Goal: Information Seeking & Learning: Check status

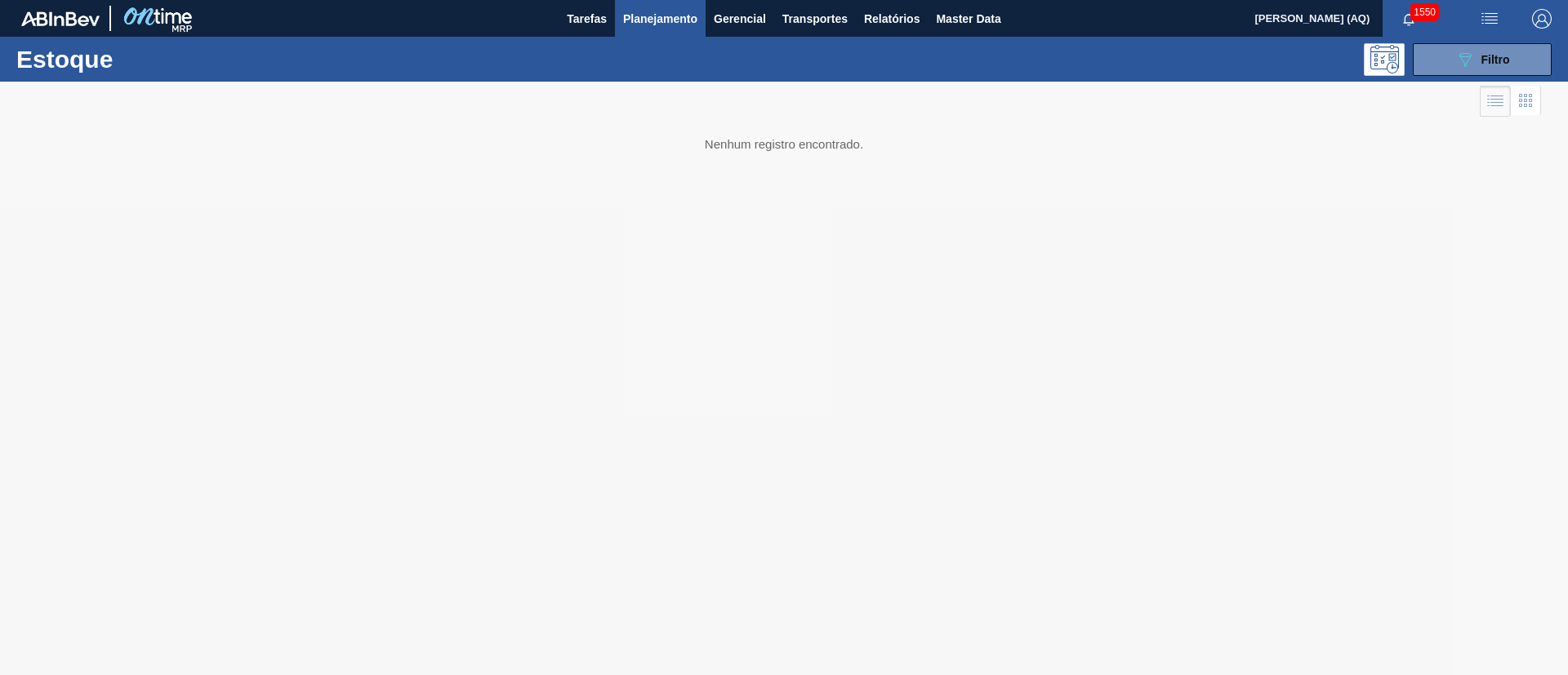
click at [1413, 17] on span "1550" at bounding box center [1425, 12] width 29 height 18
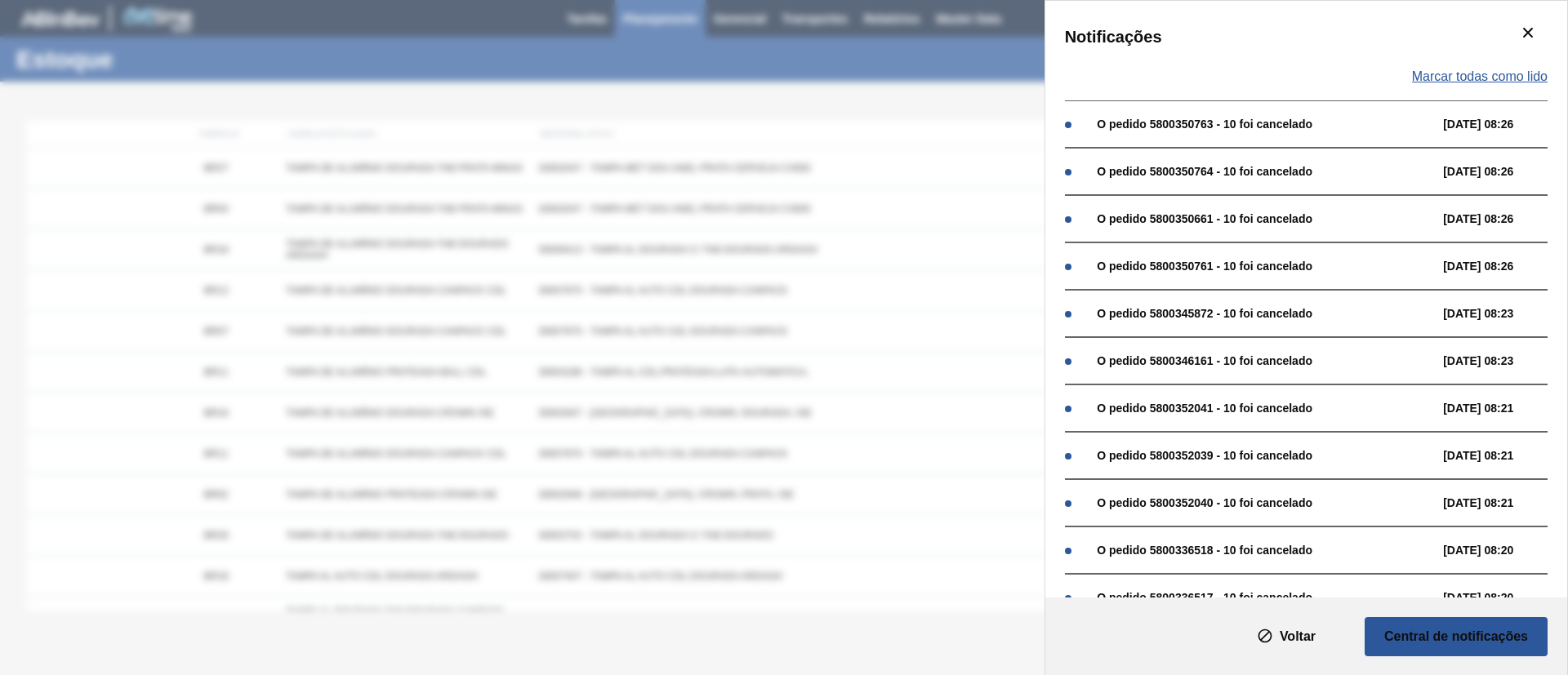
click at [1496, 74] on span "Marcar todas como lido" at bounding box center [1480, 76] width 135 height 15
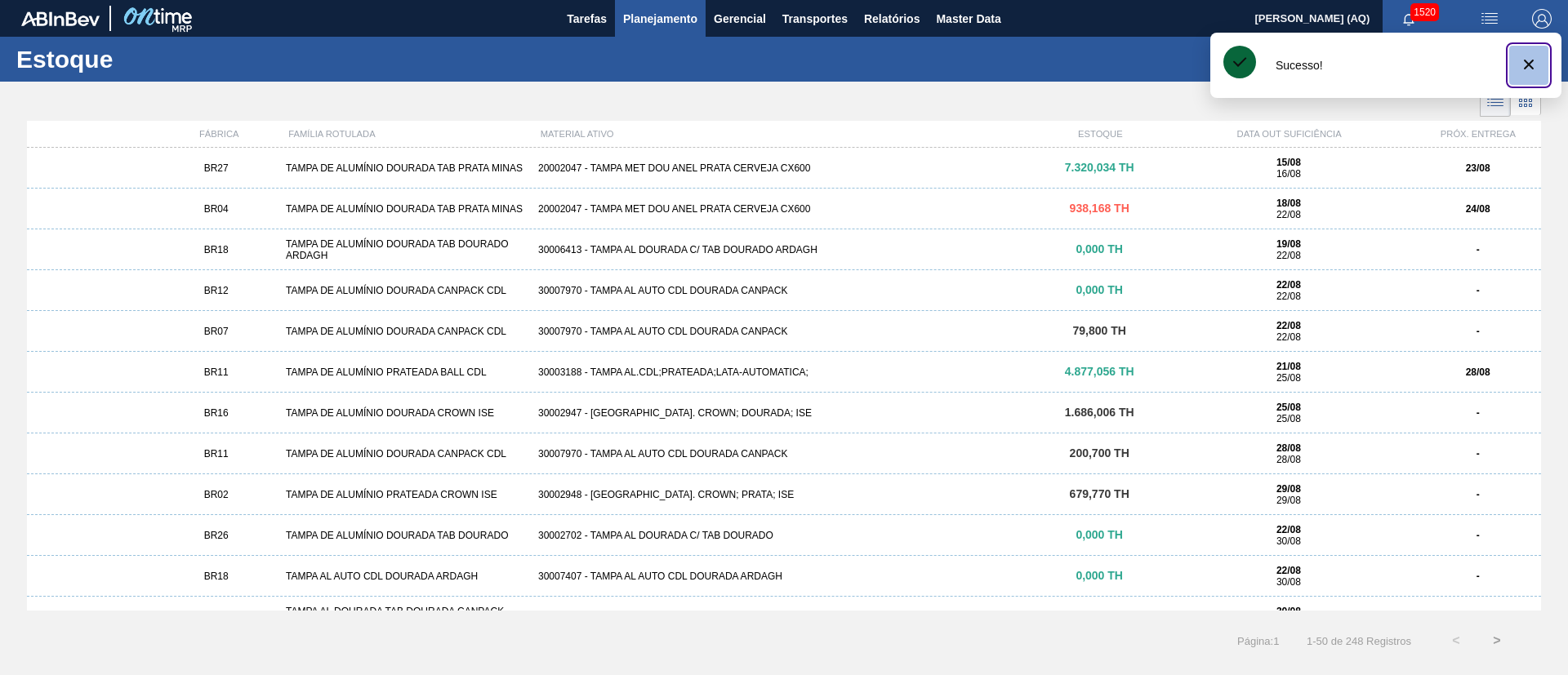
click at [1533, 63] on icon "botão de ícone" at bounding box center [1529, 64] width 20 height 20
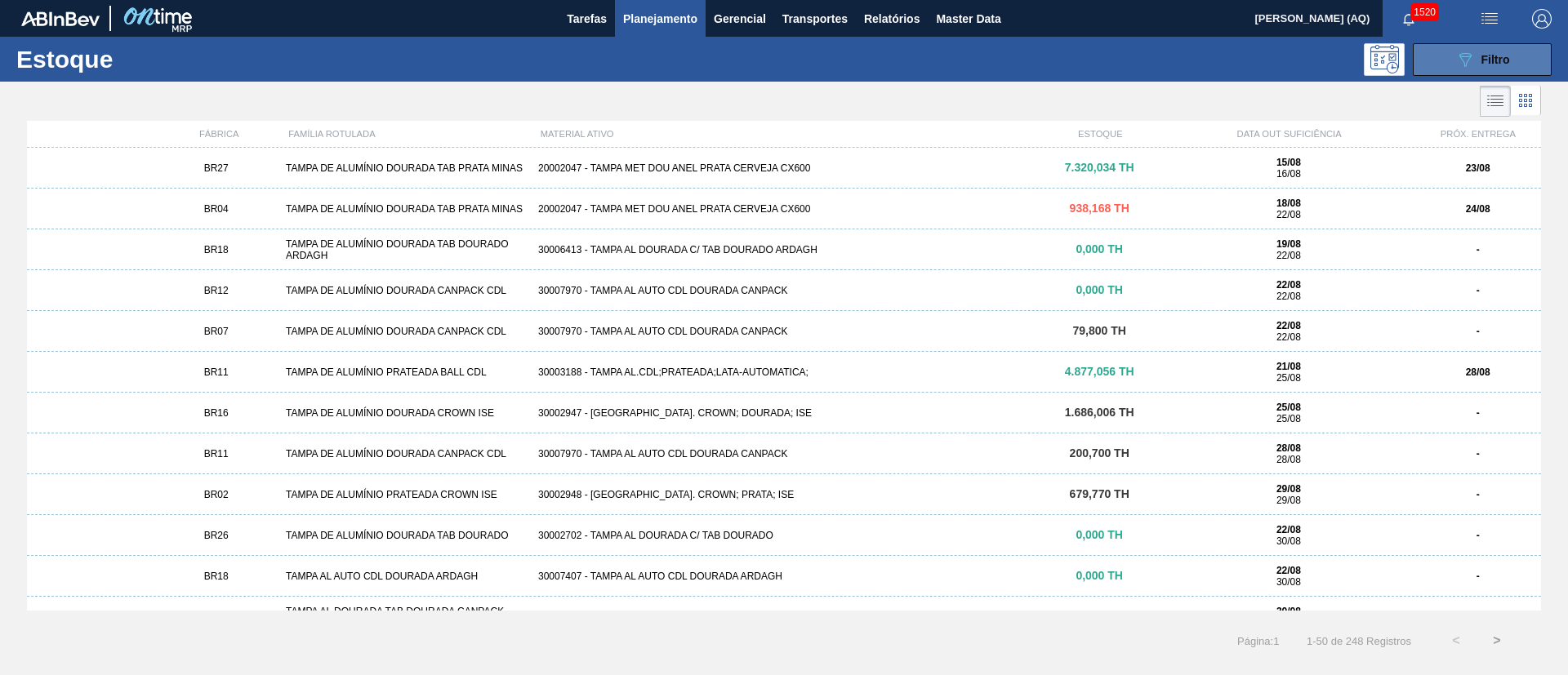
click at [1449, 68] on button "089F7B8B-B2A5-4AFE-B5C0-19BA573D28AC Filtro" at bounding box center [1482, 59] width 138 height 33
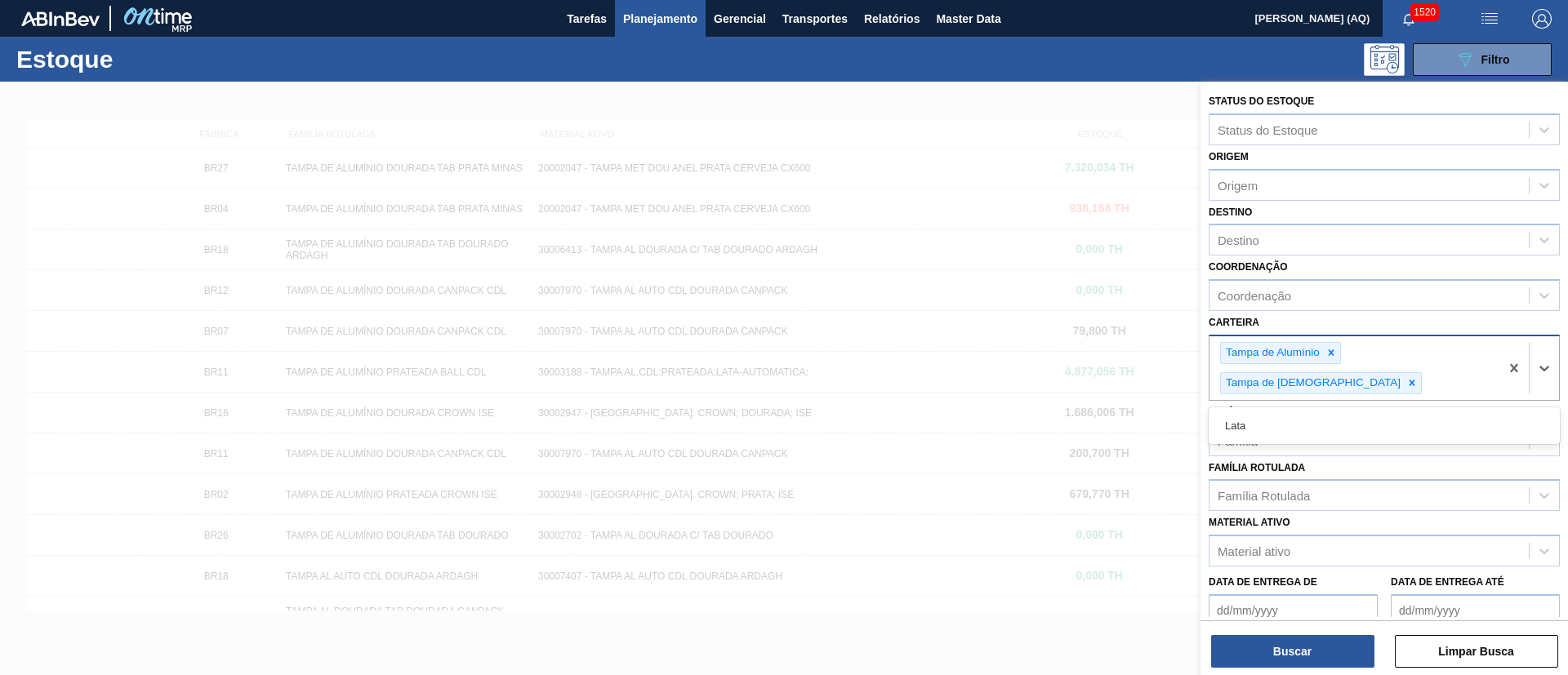
click at [1467, 343] on div "Tampa de Alumínio Tampa de Lata" at bounding box center [1354, 368] width 290 height 63
type input "tam"
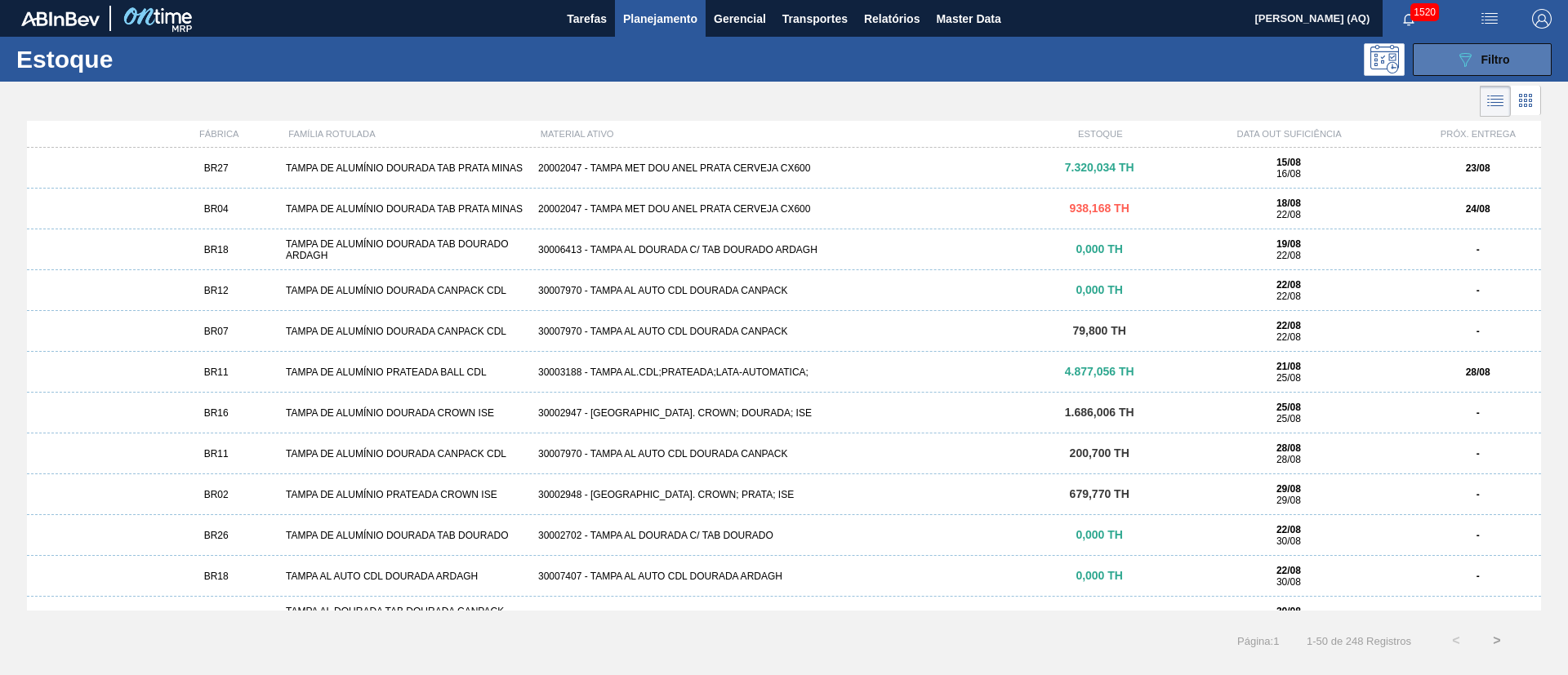
click at [1499, 54] on span "Filtro" at bounding box center [1496, 59] width 29 height 13
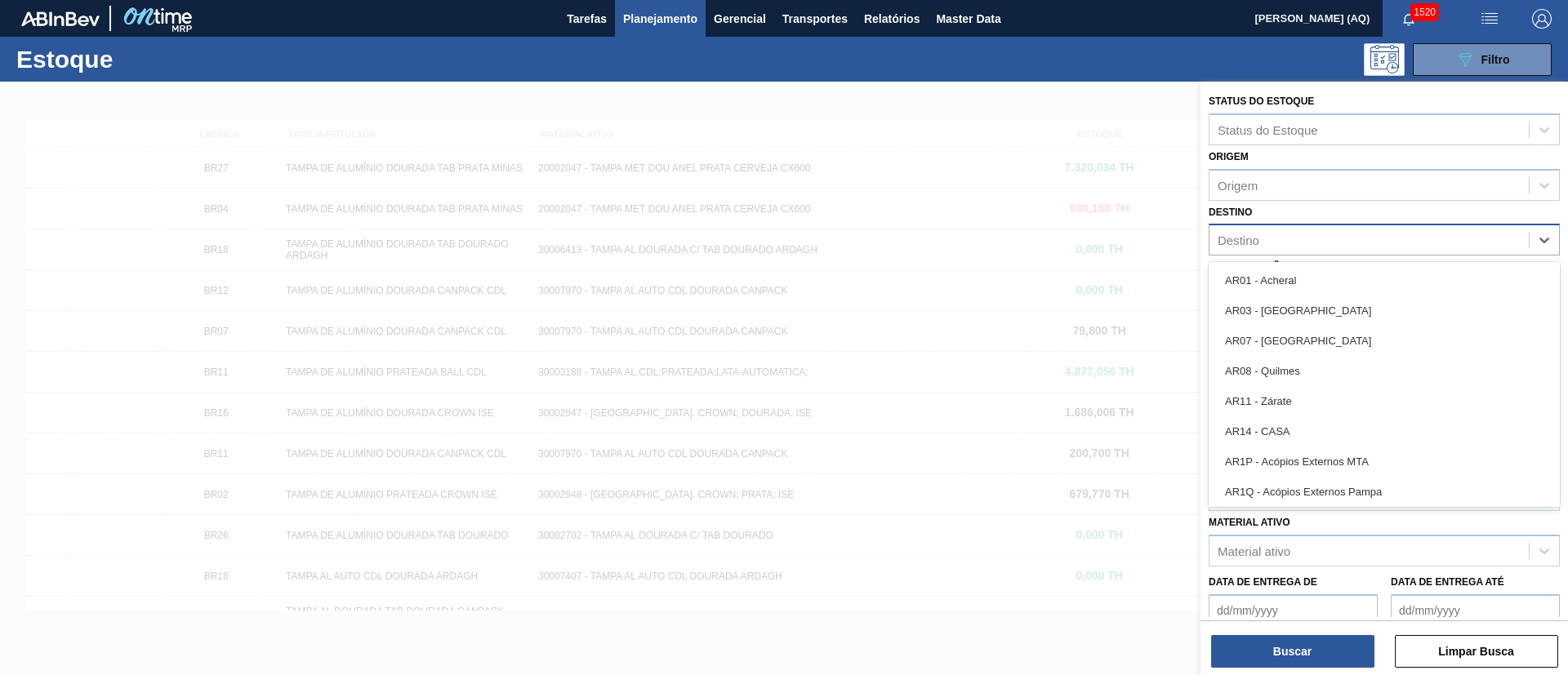
click at [1322, 235] on div "Destino" at bounding box center [1369, 240] width 319 height 24
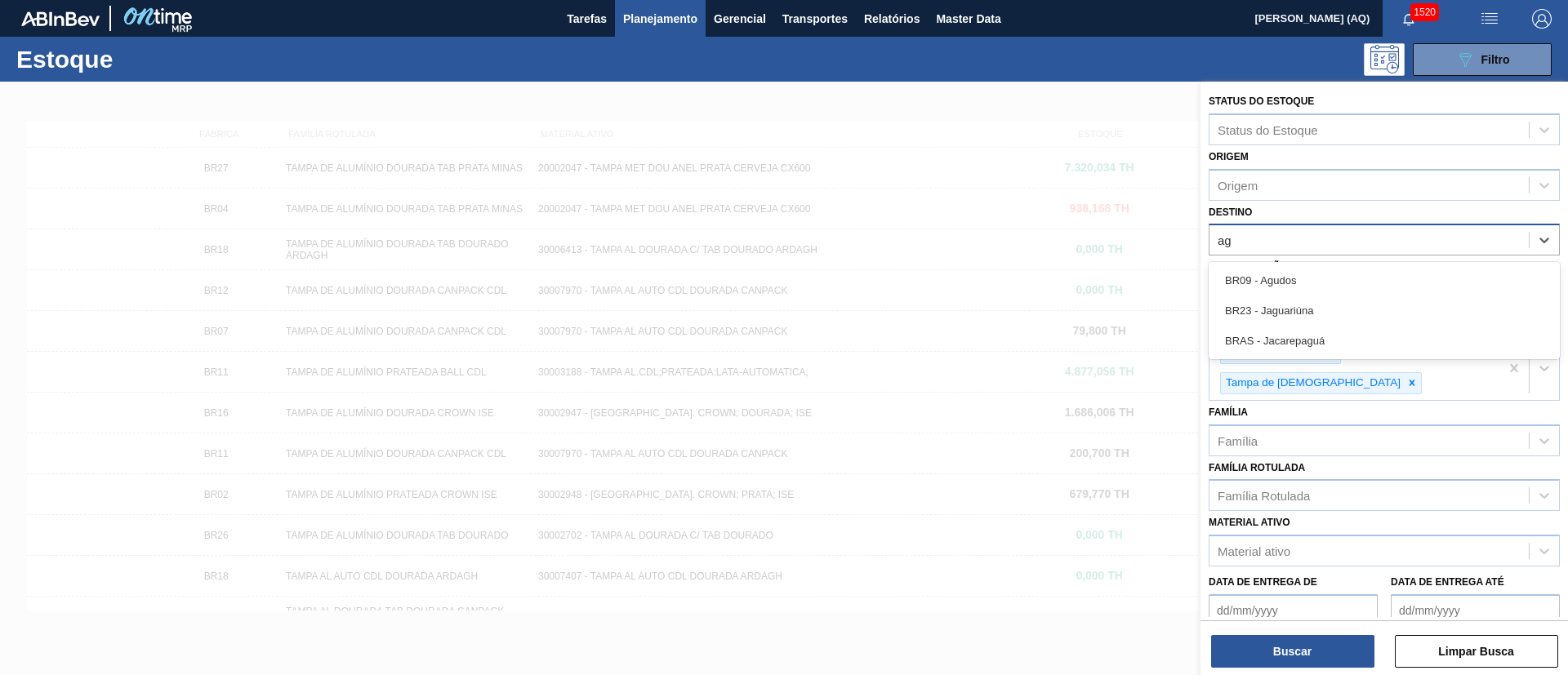
type input "a"
type input "cebra"
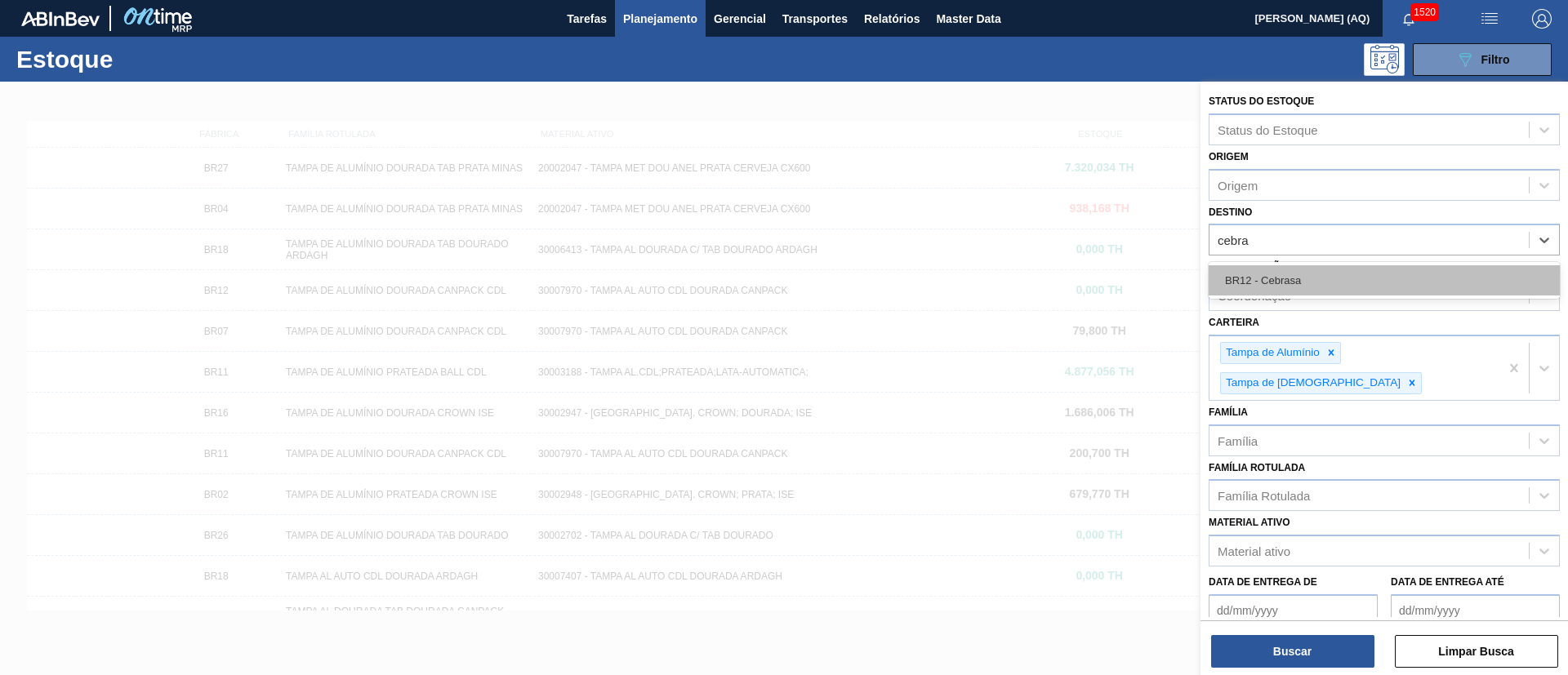
click at [1348, 276] on div "BR12 - Cebrasa" at bounding box center [1384, 281] width 351 height 31
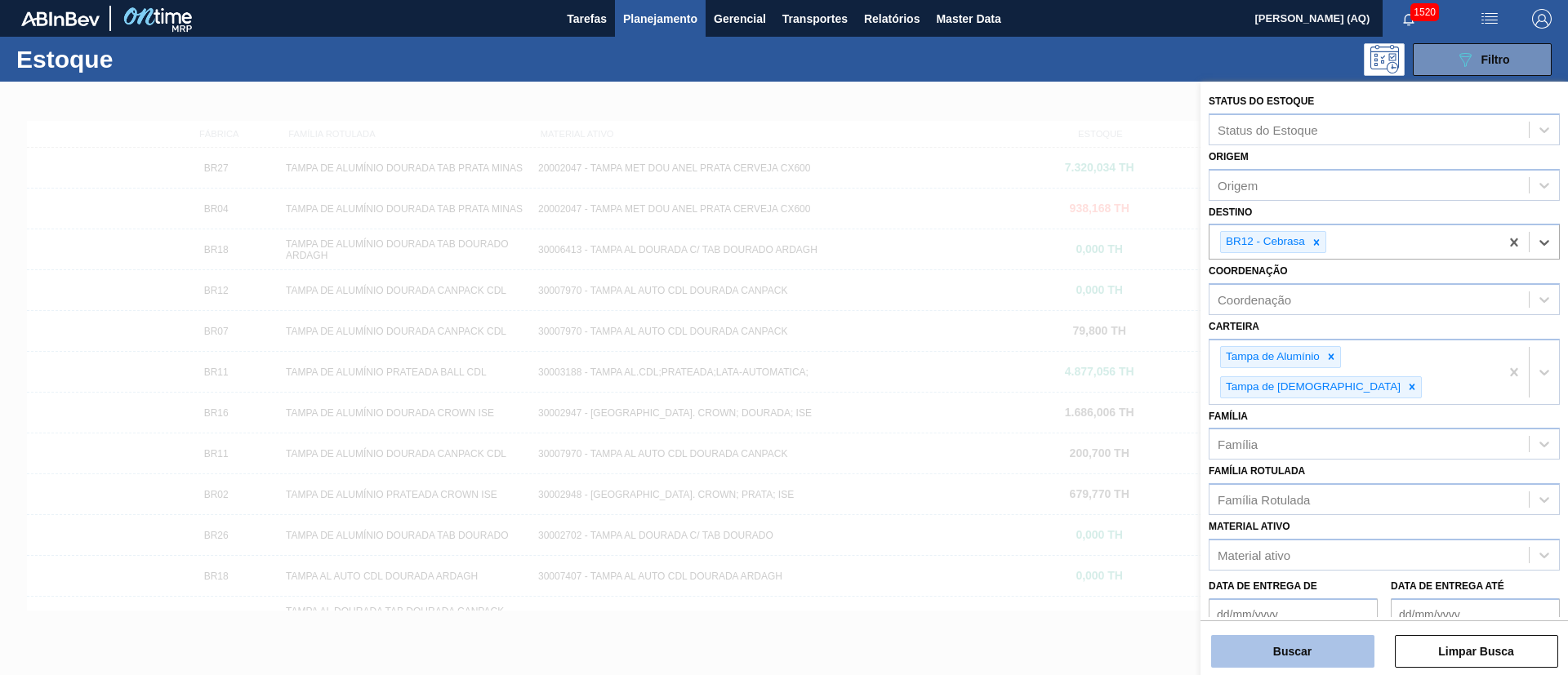
click at [1308, 654] on button "Buscar" at bounding box center [1292, 651] width 163 height 33
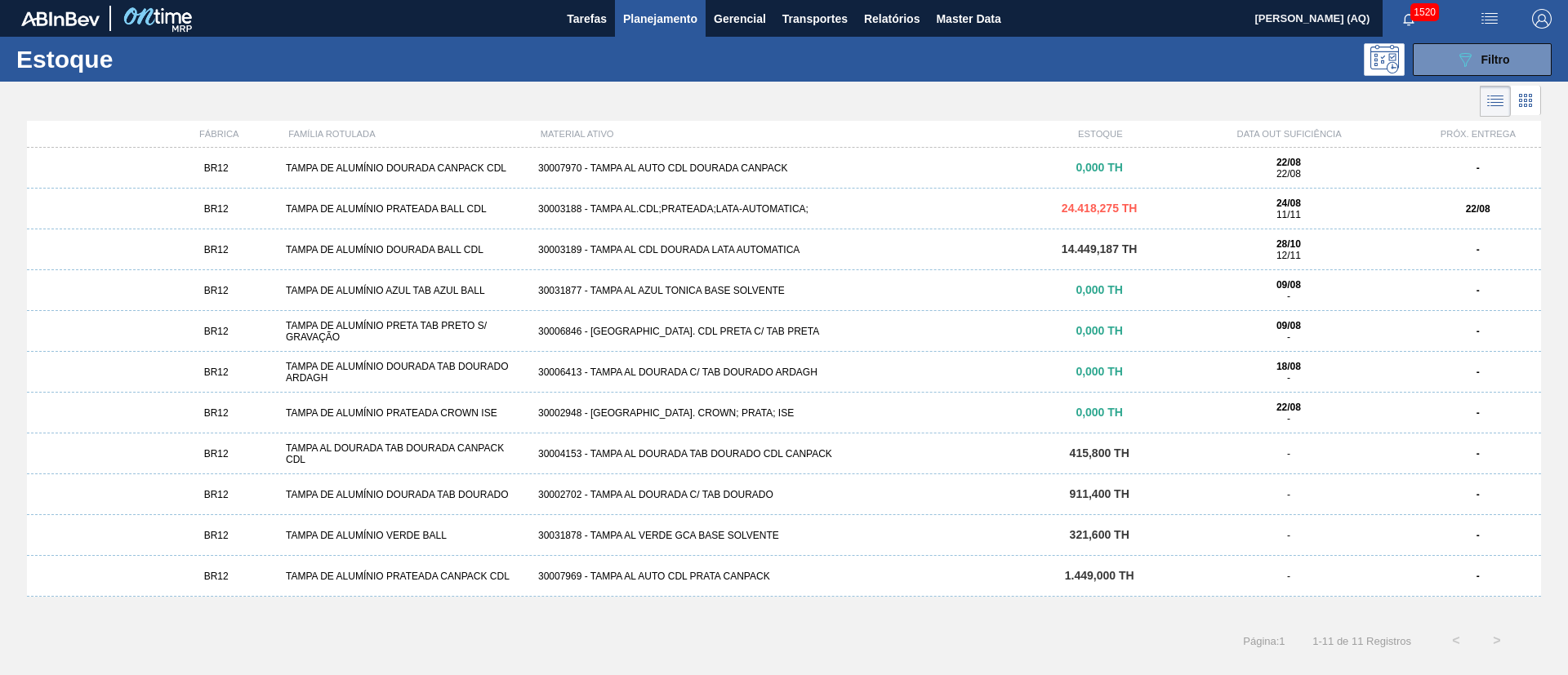
click at [1007, 200] on div "BR12 TAMPA DE ALUMÍNIO PRATEADA BALL CDL 30003188 - TAMPA AL.CDL;PRATEADA;LATA-…" at bounding box center [784, 209] width 1515 height 41
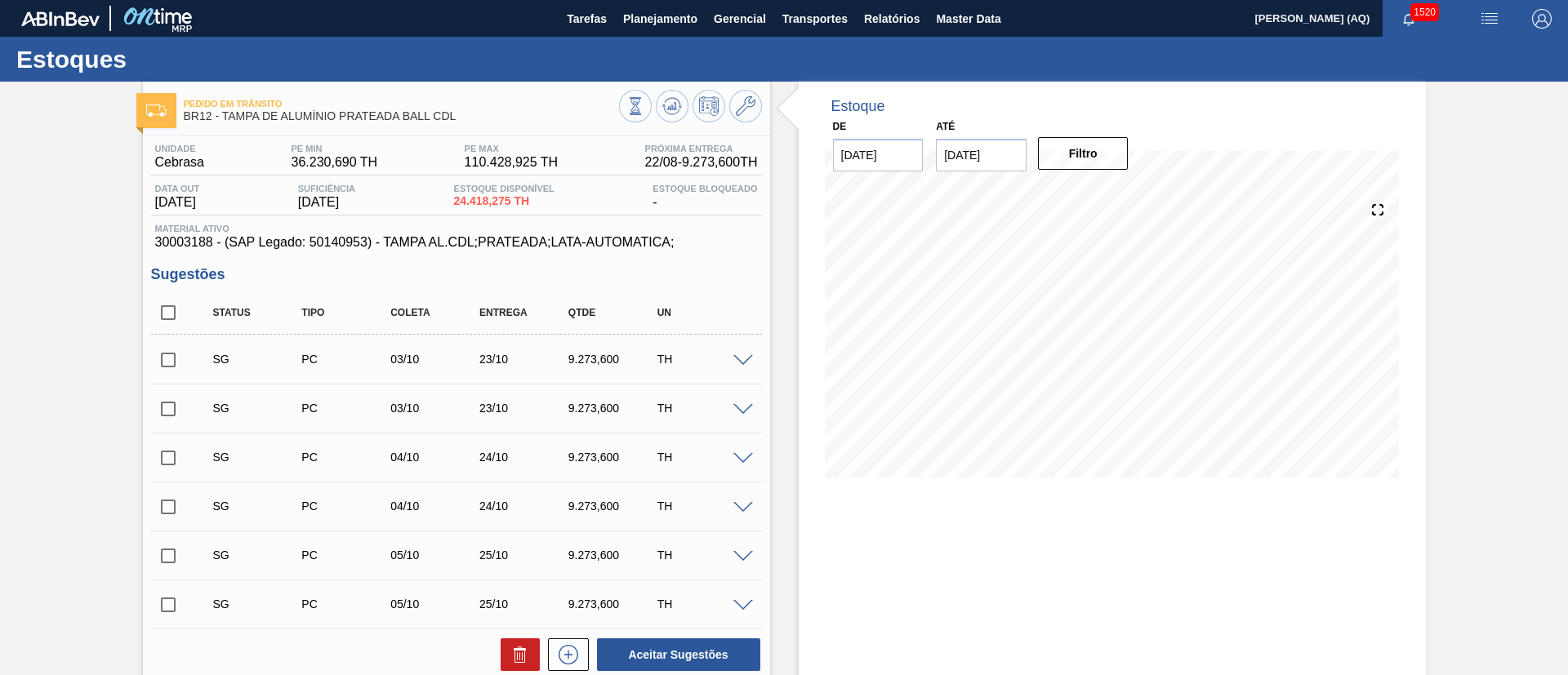
click at [1013, 154] on input "[DATE]" at bounding box center [982, 154] width 91 height 33
click at [1121, 194] on button "Next Month" at bounding box center [1119, 195] width 12 height 12
click at [955, 383] on div "30" at bounding box center [955, 380] width 22 height 22
type input "30/11/2025"
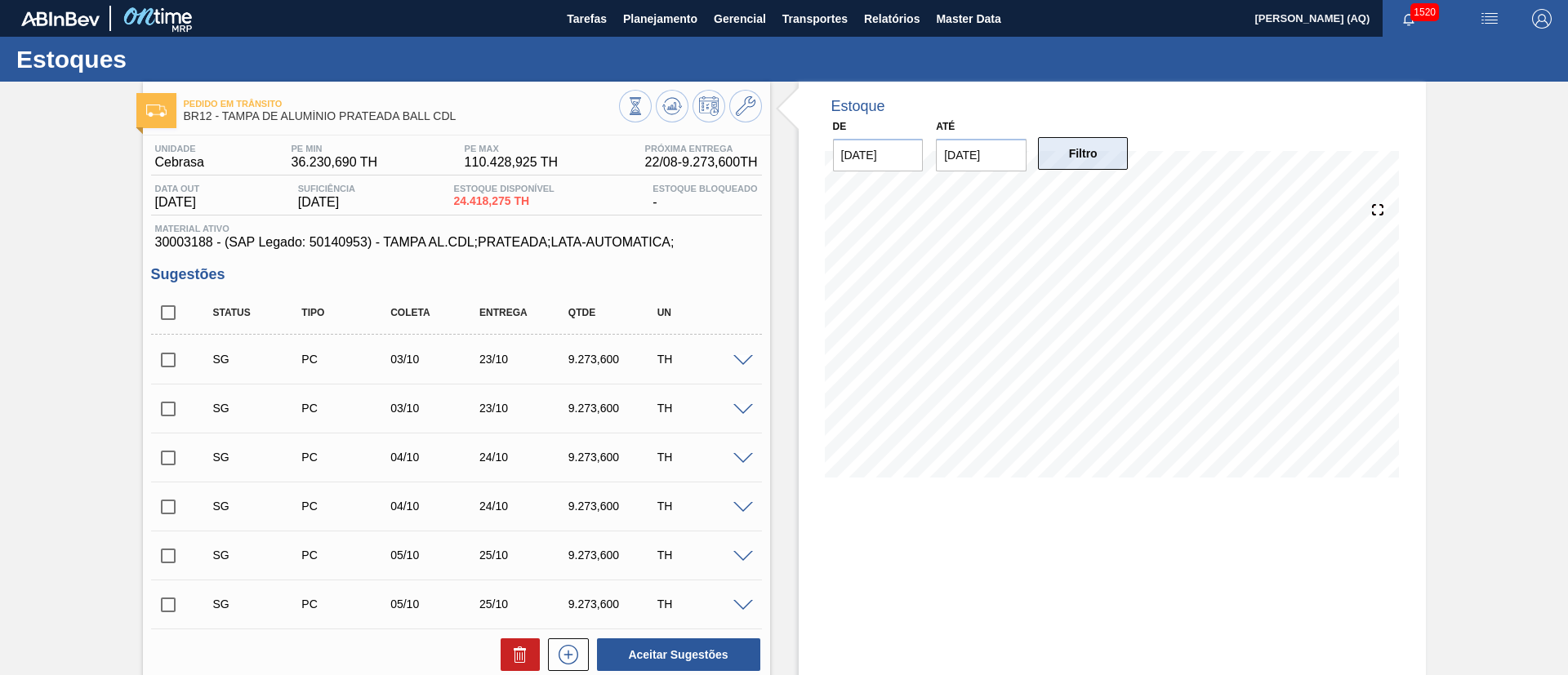
click at [1085, 167] on button "Filtro" at bounding box center [1084, 153] width 91 height 33
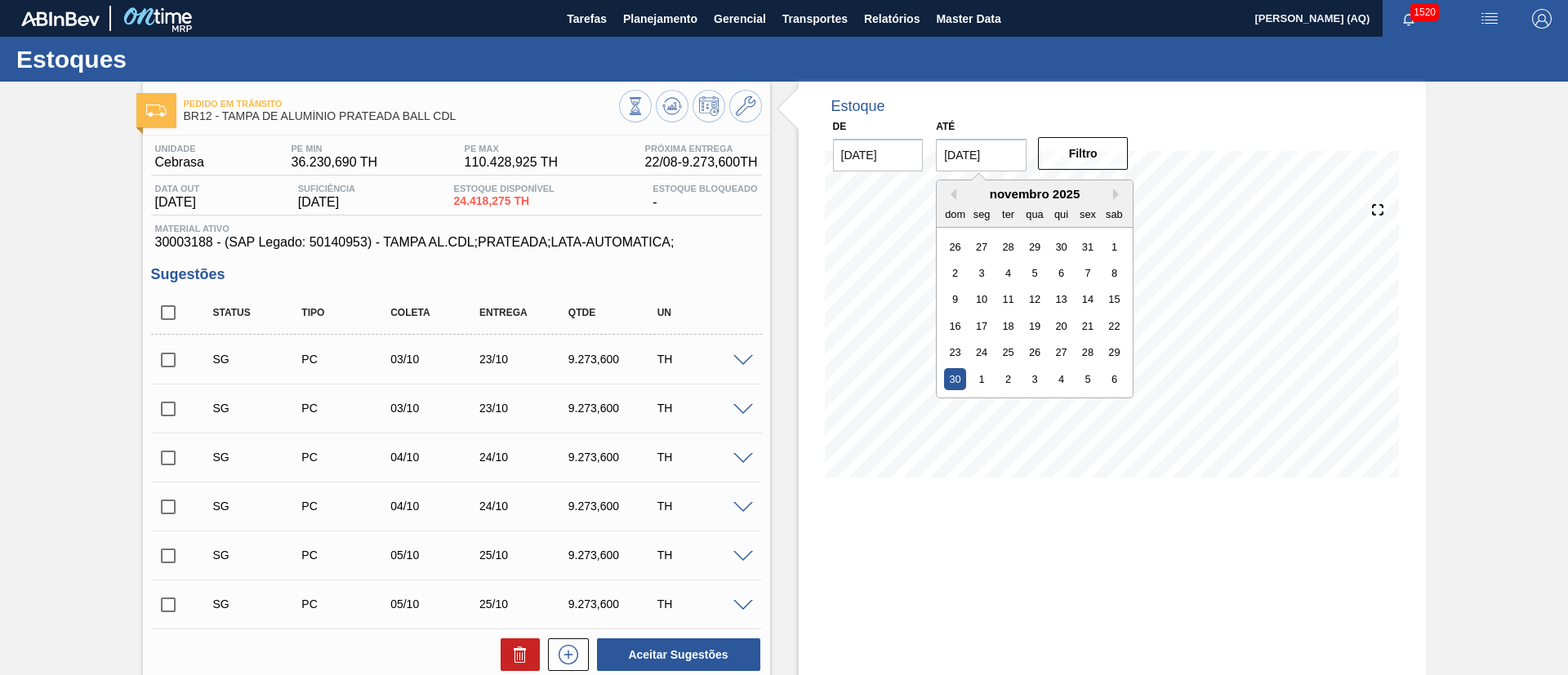
click at [990, 165] on input "30/11/2025" at bounding box center [982, 154] width 91 height 33
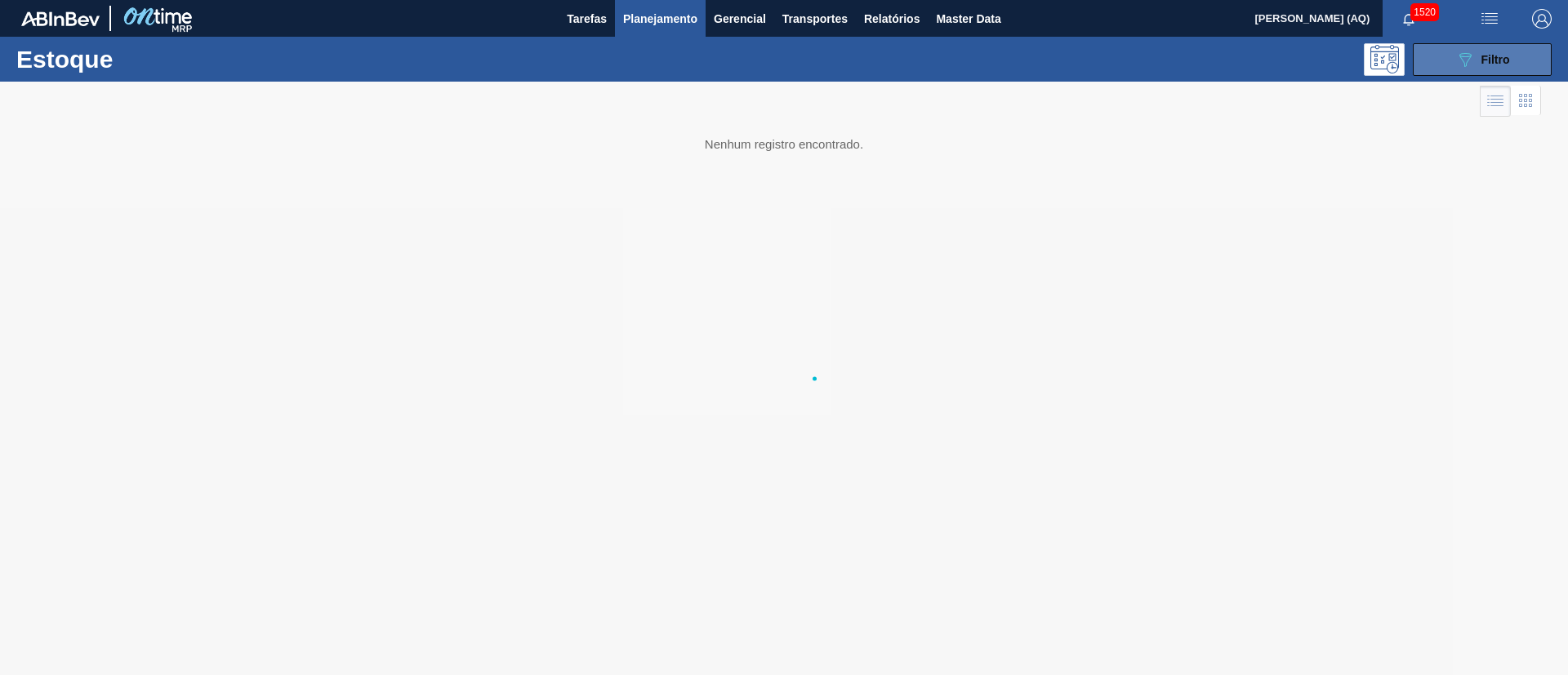
click at [1453, 67] on button "089F7B8B-B2A5-4AFE-B5C0-19BA573D28AC Filtro" at bounding box center [1482, 59] width 138 height 33
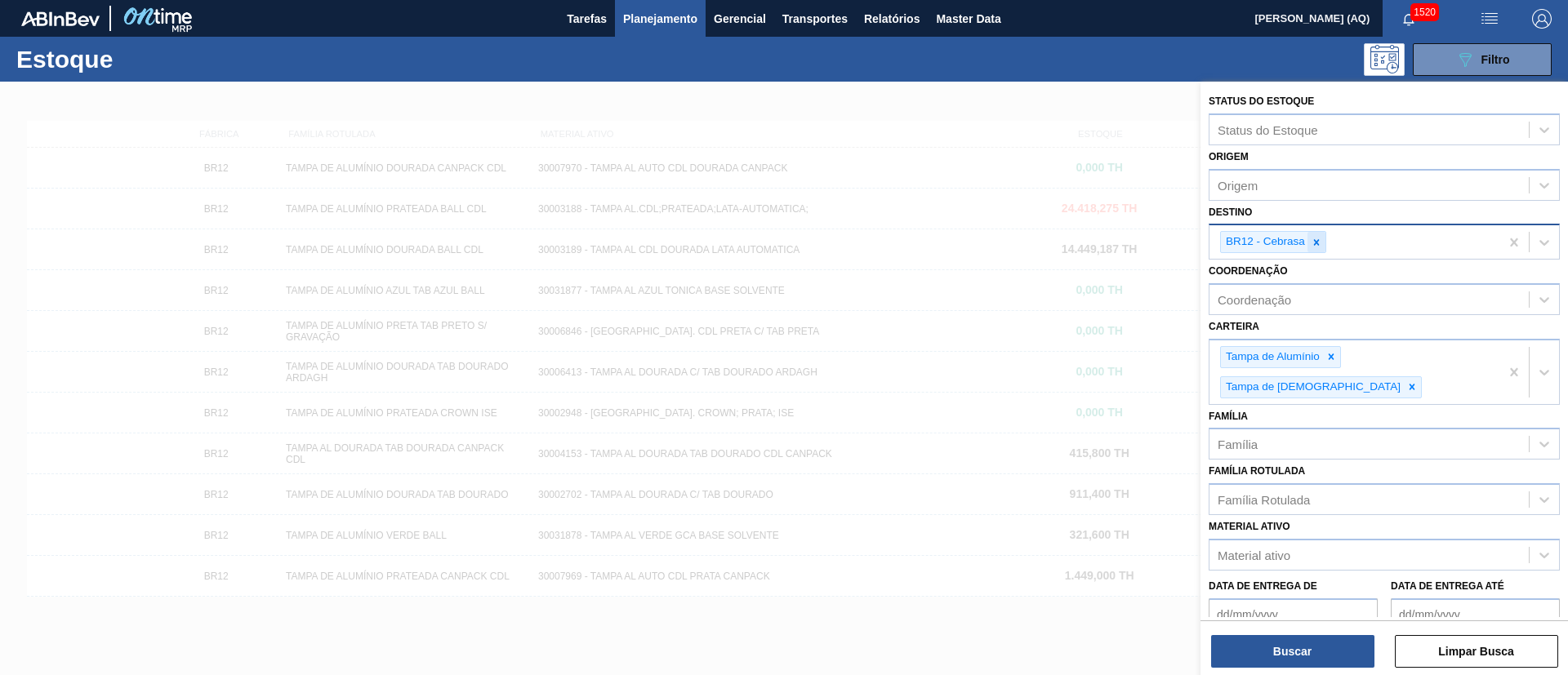
click at [1314, 237] on icon at bounding box center [1317, 243] width 12 height 12
click at [1314, 236] on div "Destino" at bounding box center [1369, 240] width 319 height 24
type input "jacare"
click at [1287, 659] on button "Buscar" at bounding box center [1292, 651] width 163 height 33
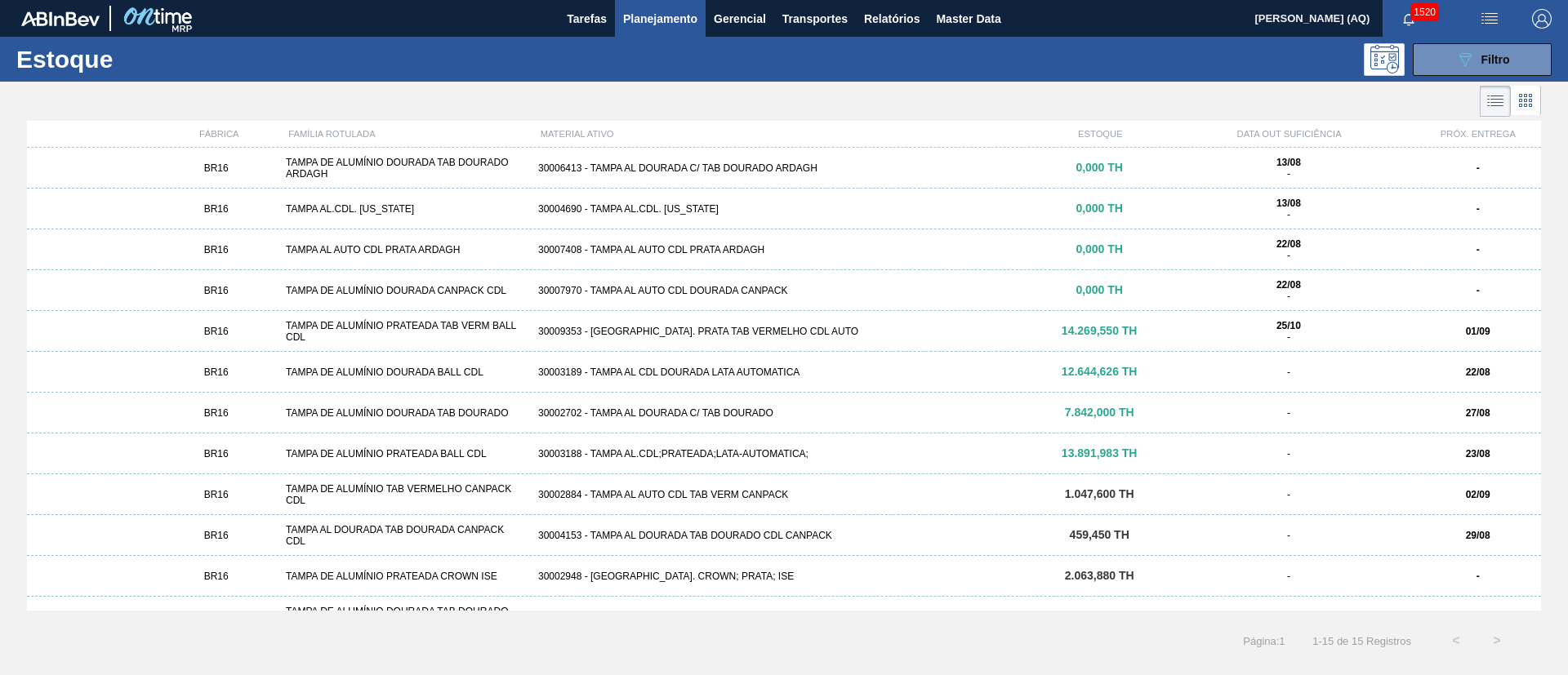
scroll to position [149, 0]
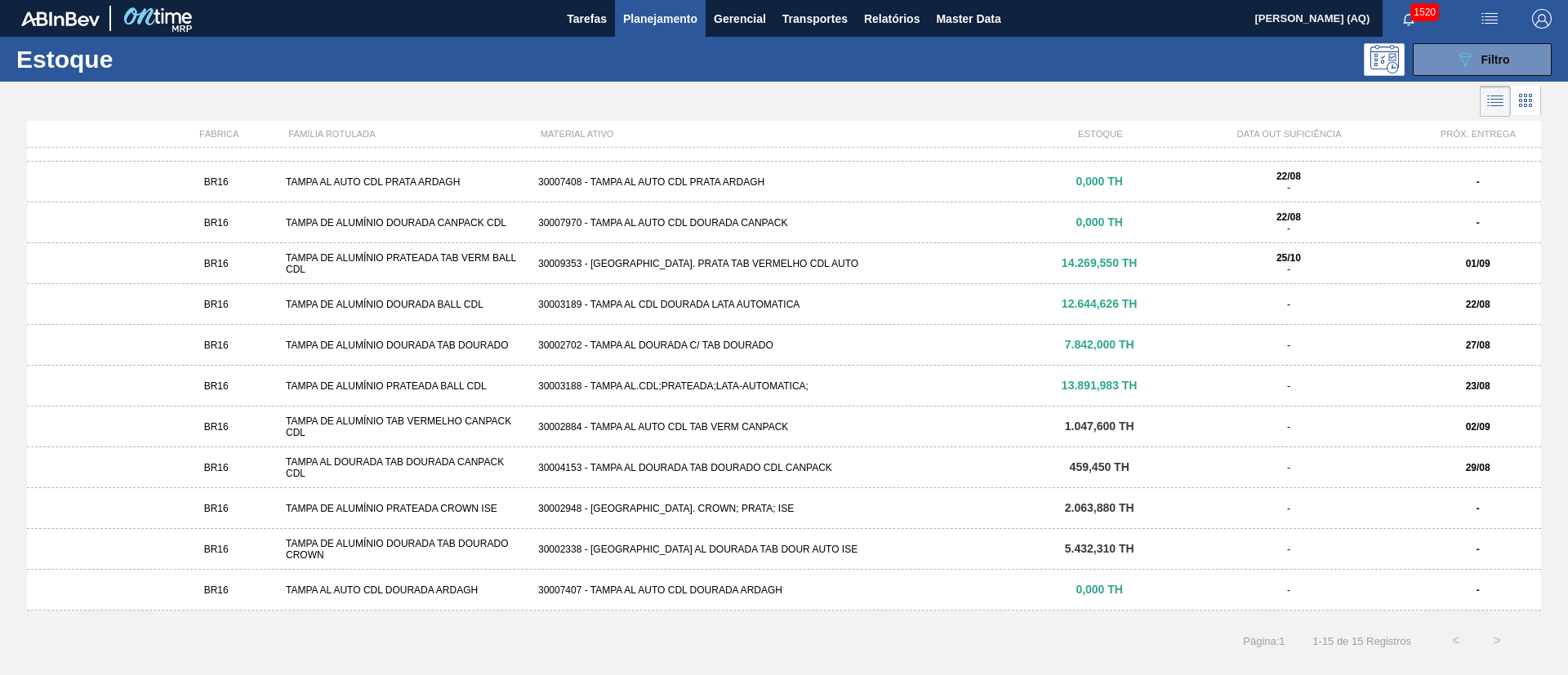
click at [1091, 383] on span "13.891,983 TH" at bounding box center [1099, 384] width 76 height 13
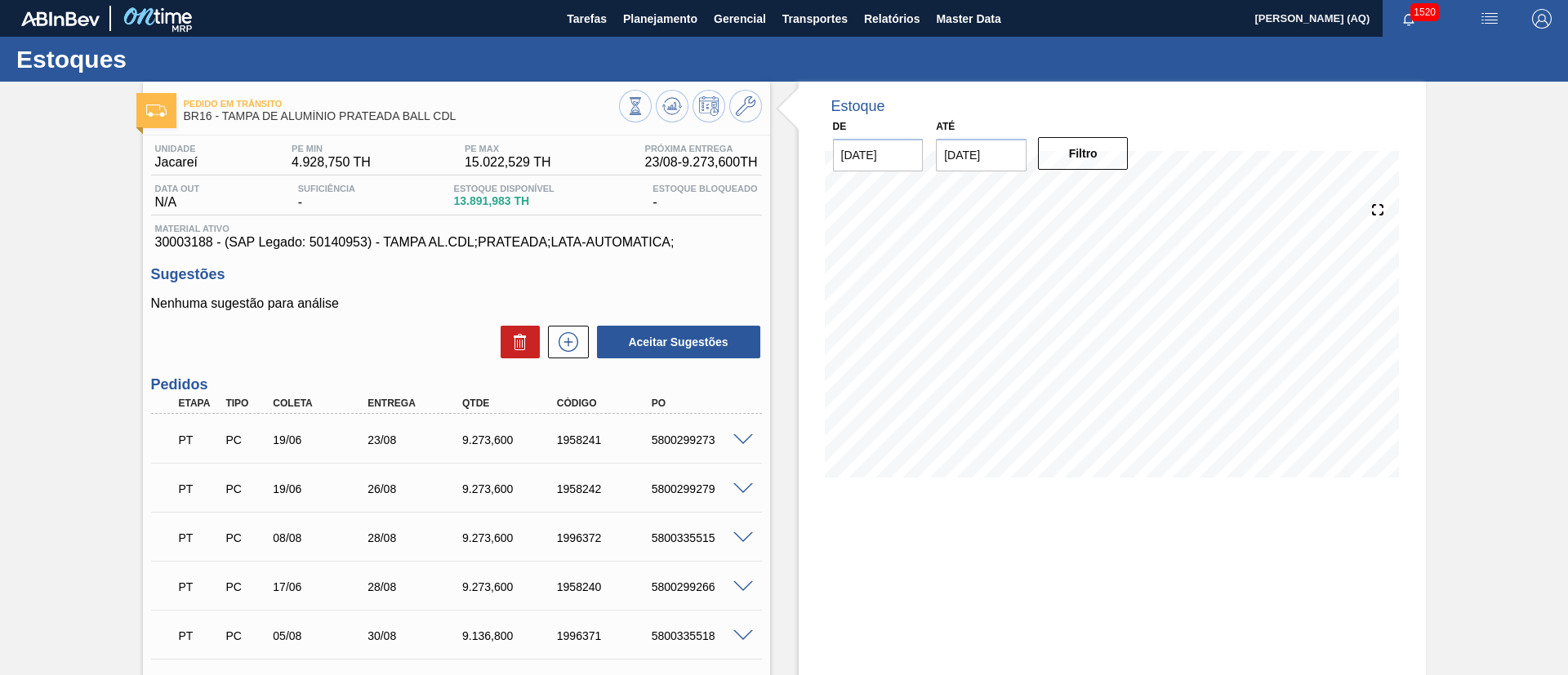
click at [1473, 222] on div "Pedido em Trânsito BR16 - TAMPA DE ALUMÍNIO PRATEADA BALL CDL Unidade Jacareí P…" at bounding box center [784, 682] width 1568 height 1201
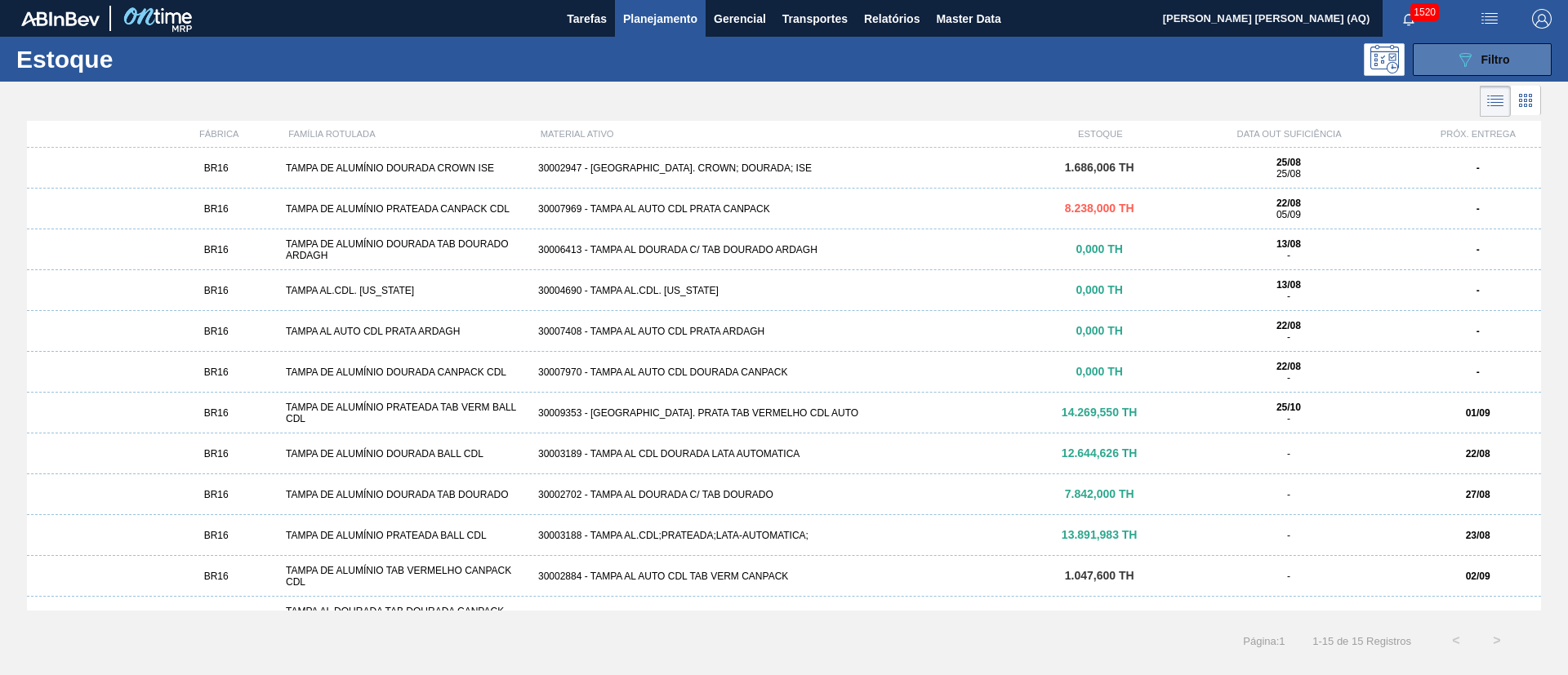
click at [1505, 67] on div "089F7B8B-B2A5-4AFE-B5C0-19BA573D28AC Filtro" at bounding box center [1482, 59] width 54 height 20
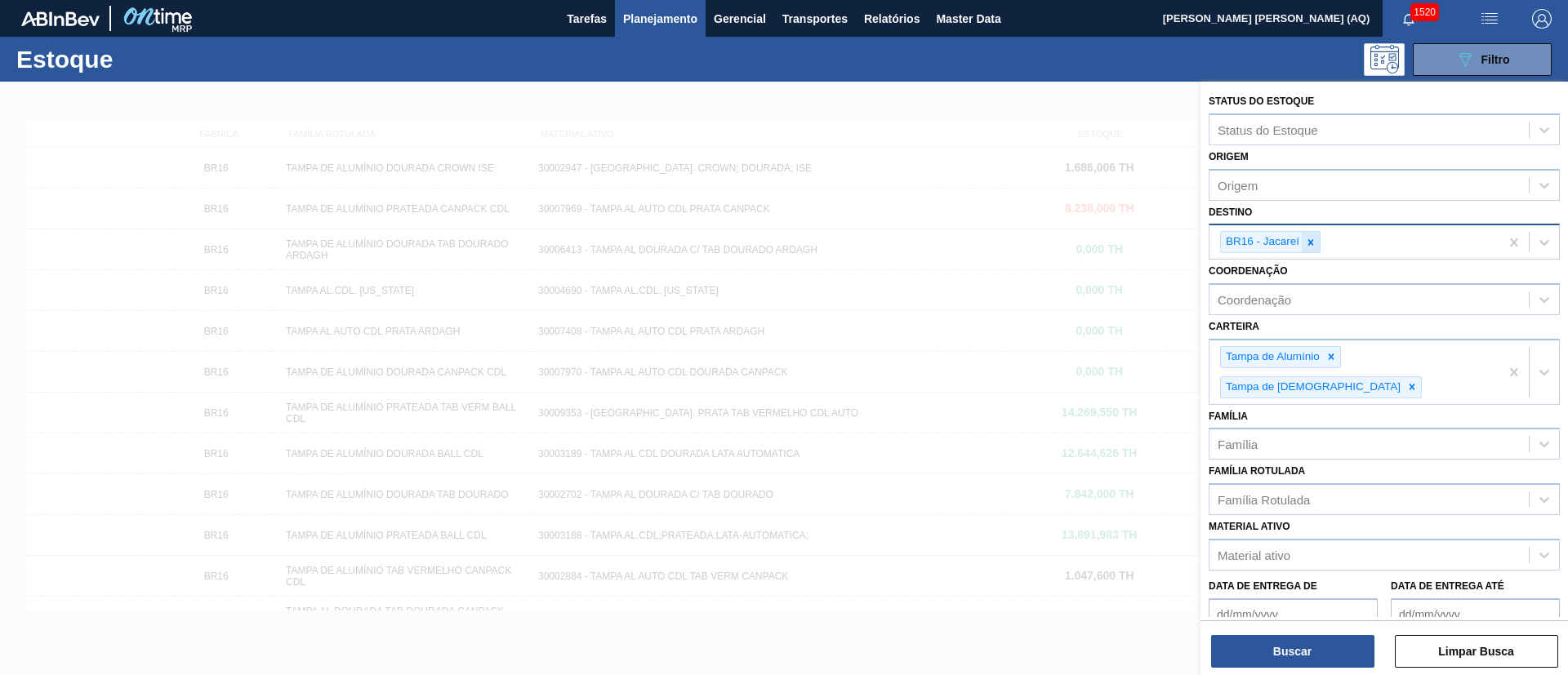
click at [1303, 249] on div at bounding box center [1311, 242] width 18 height 21
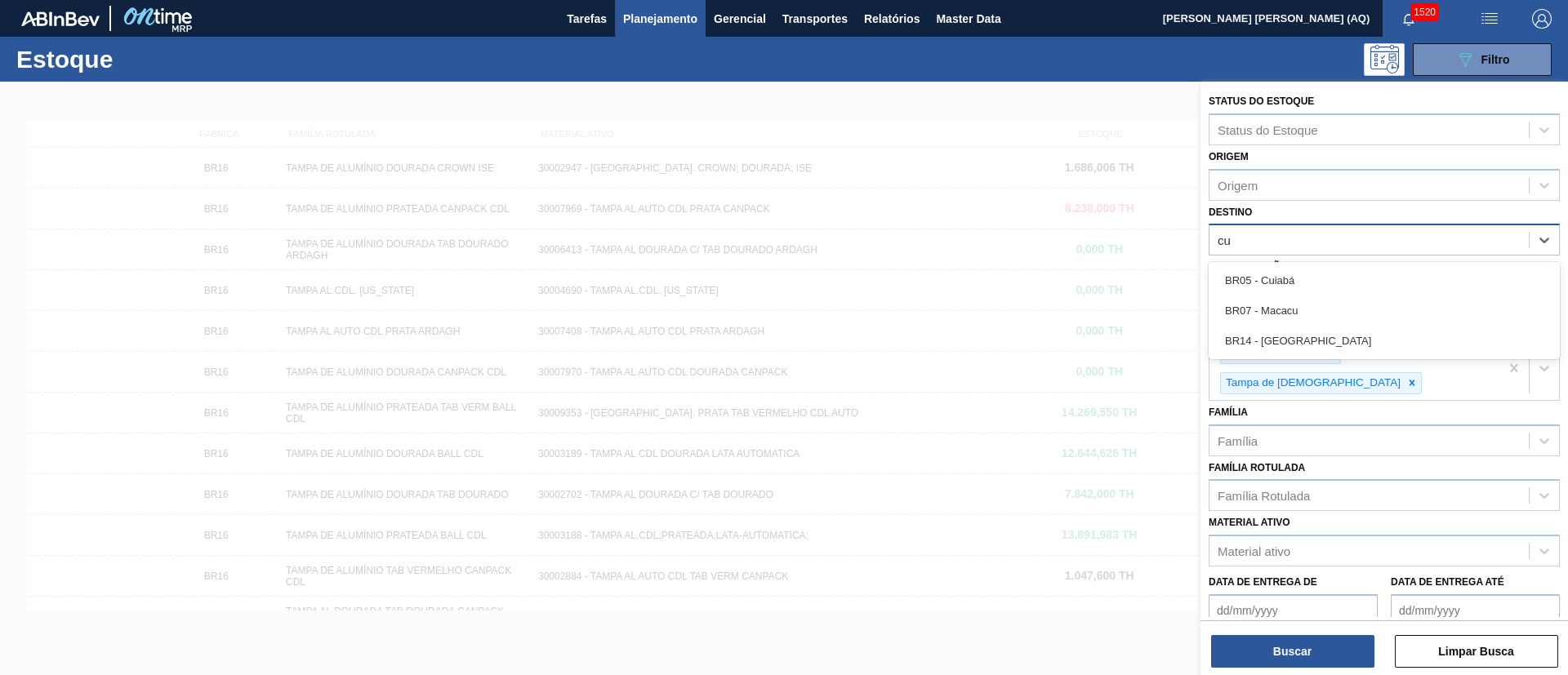
type input "cui"
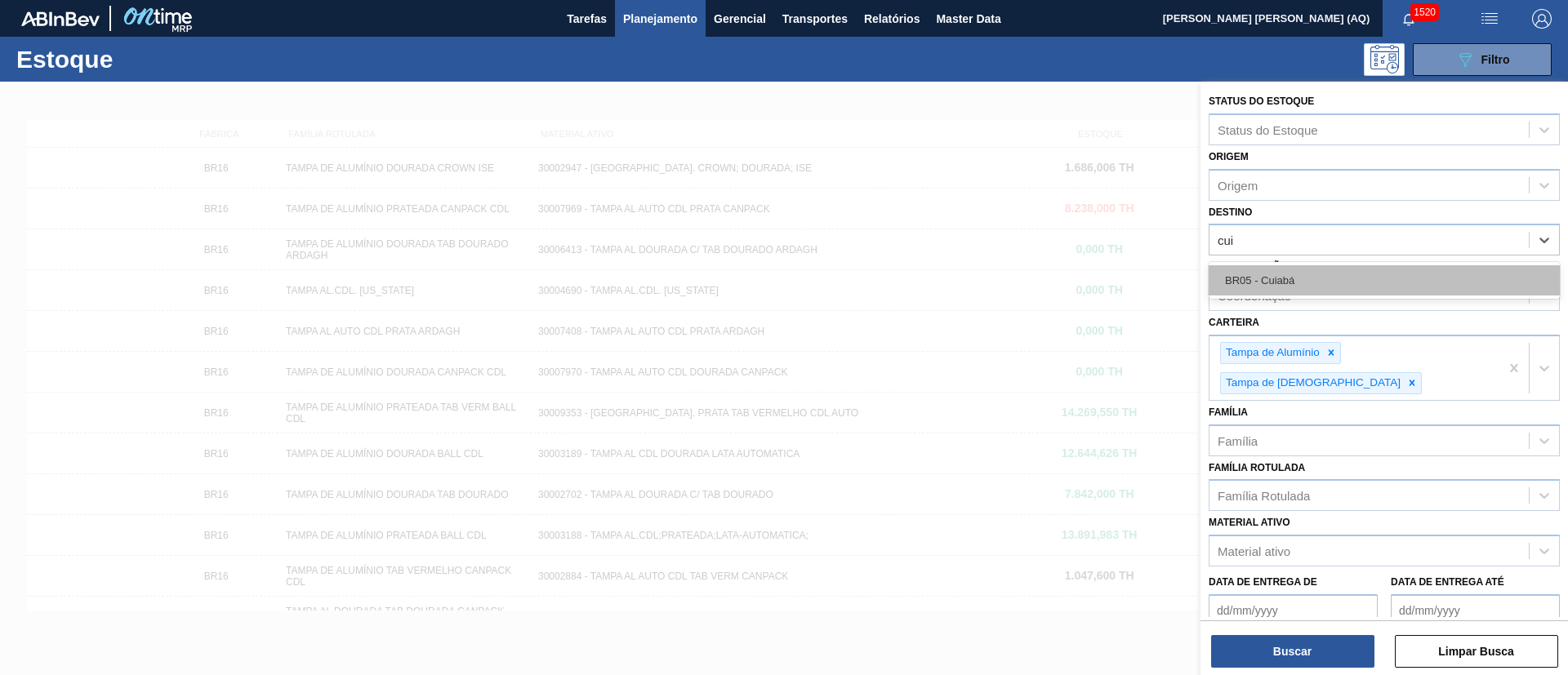
click at [1305, 279] on div "BR05 - Cuiabá" at bounding box center [1384, 281] width 351 height 31
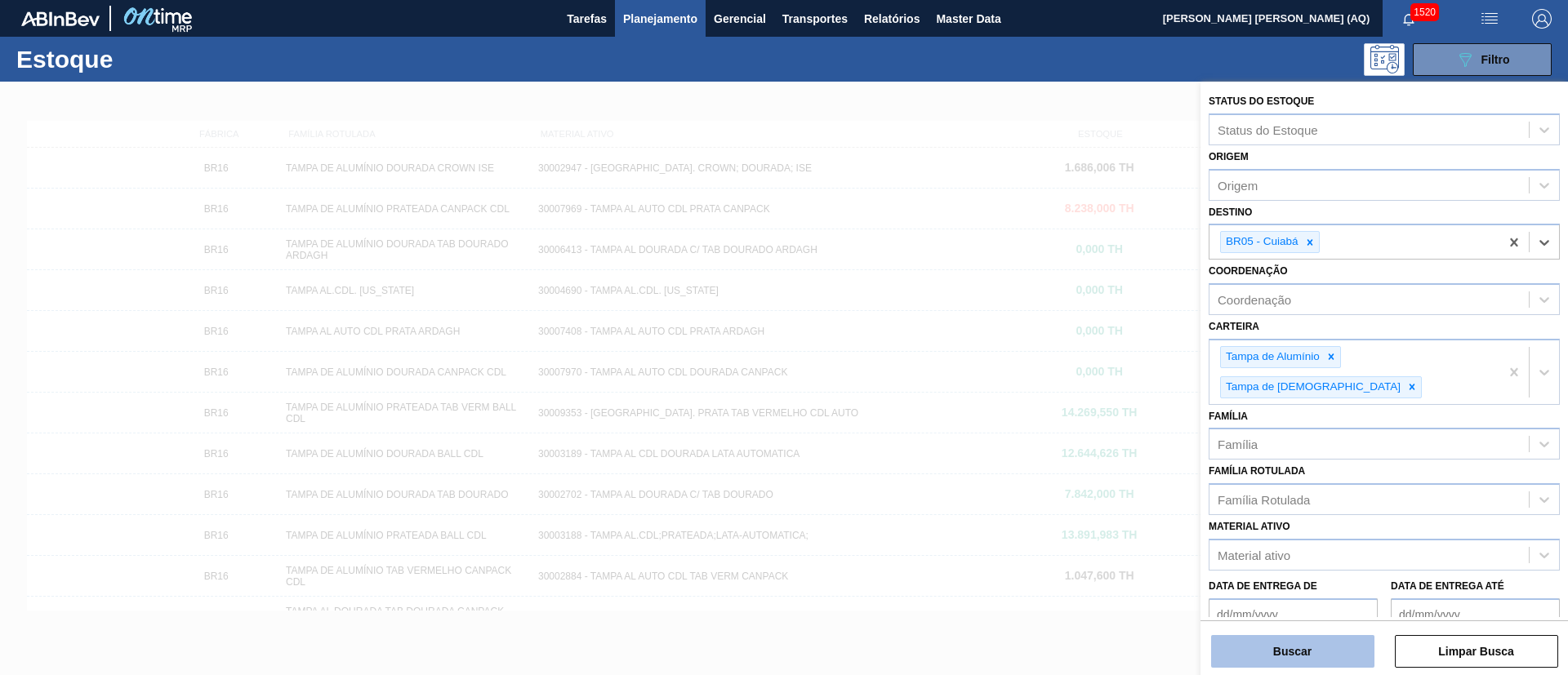
click at [1355, 658] on button "Buscar" at bounding box center [1292, 651] width 163 height 33
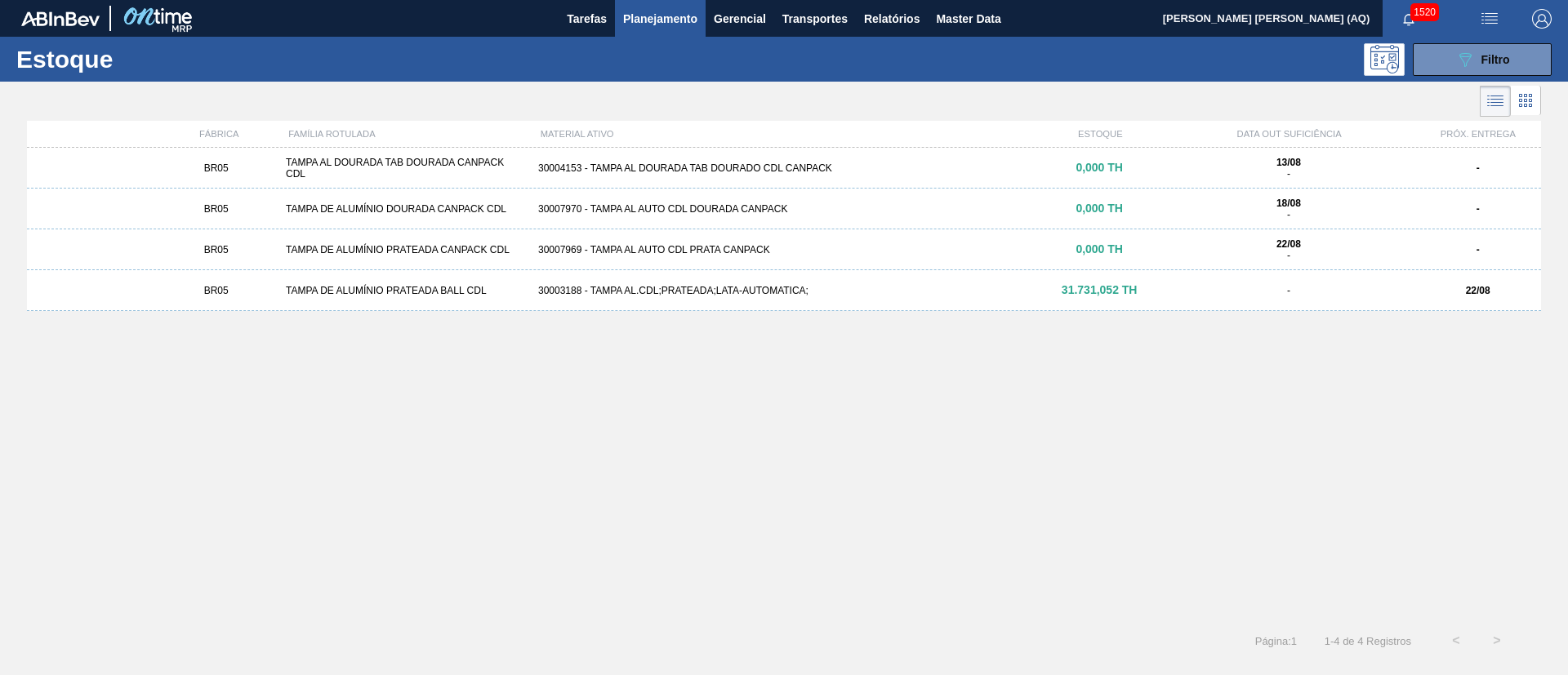
click at [1102, 295] on span "31.731,052 TH" at bounding box center [1099, 290] width 76 height 13
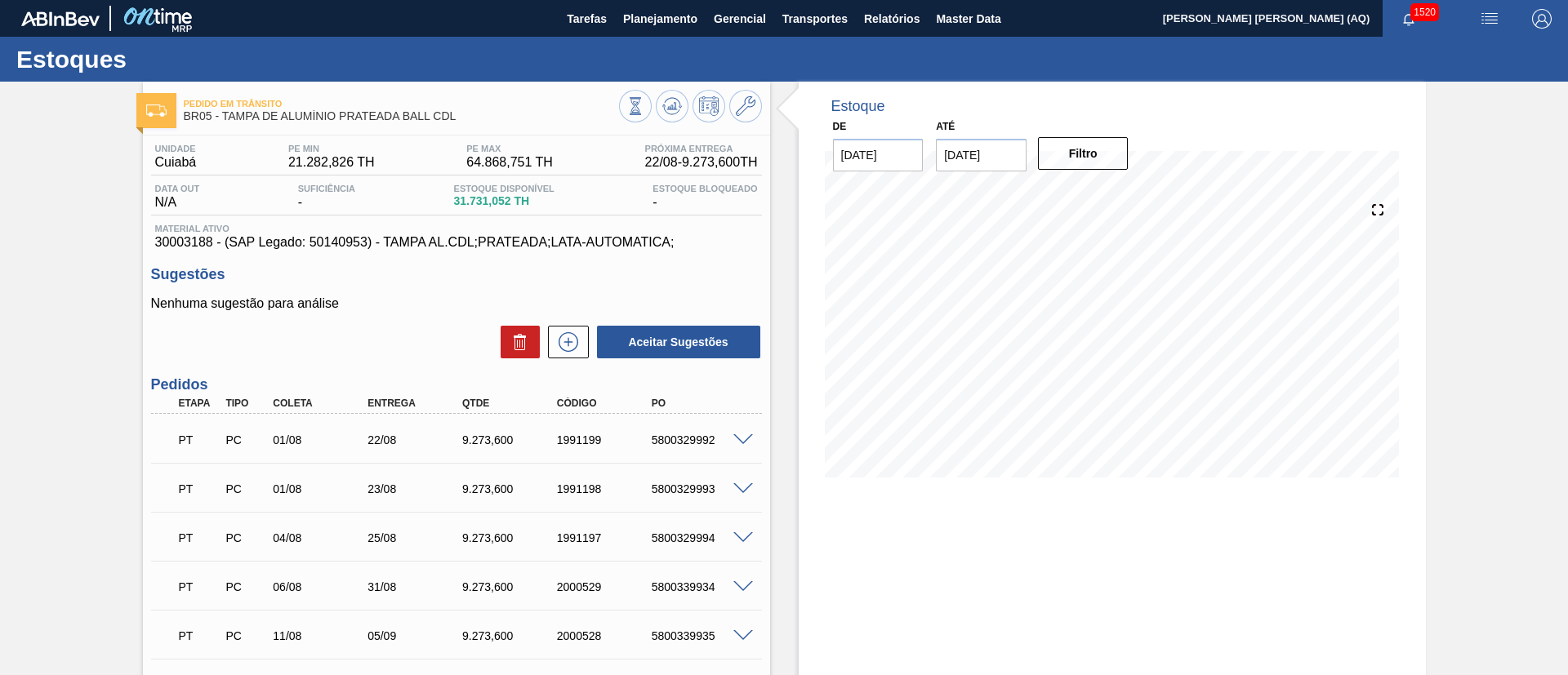
click at [917, 169] on input "22/08/2025" at bounding box center [879, 154] width 91 height 33
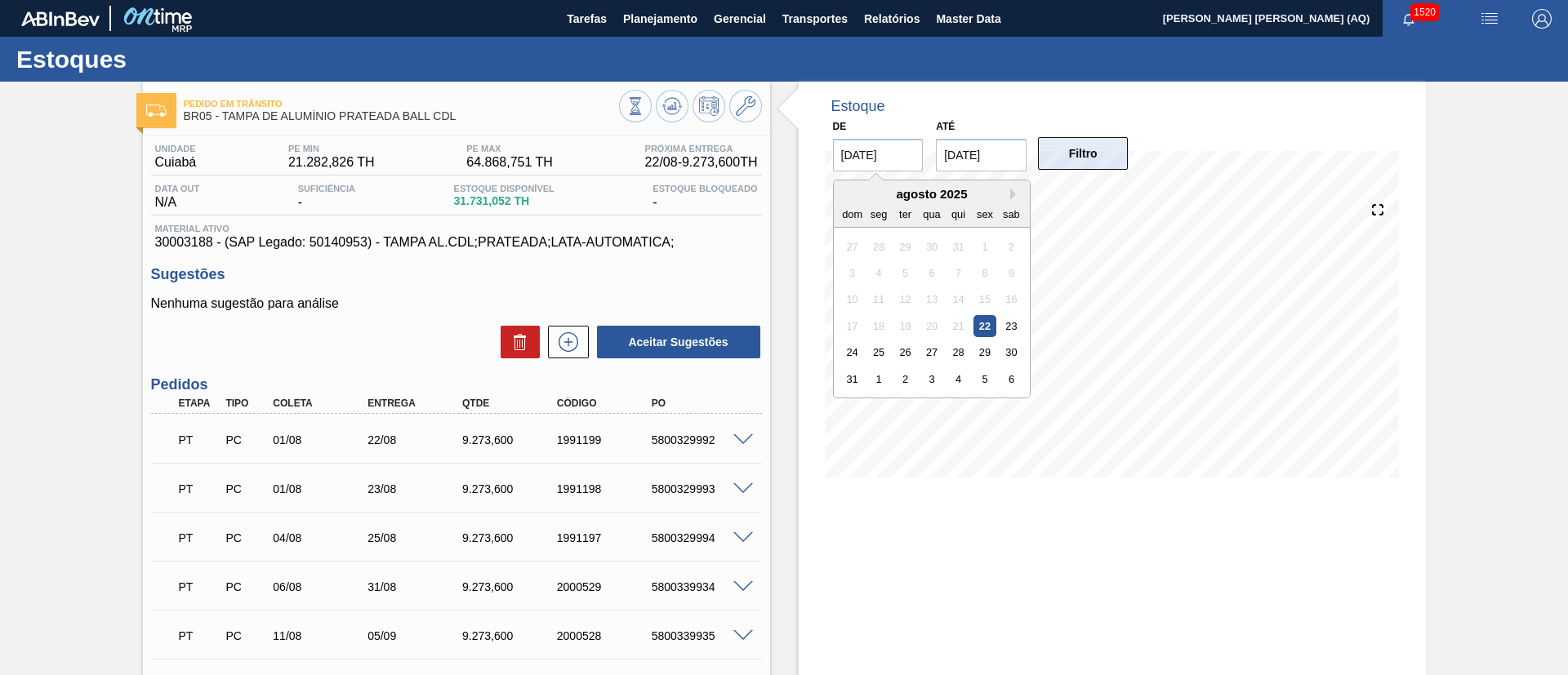
click at [1089, 152] on button "Filtro" at bounding box center [1084, 153] width 91 height 33
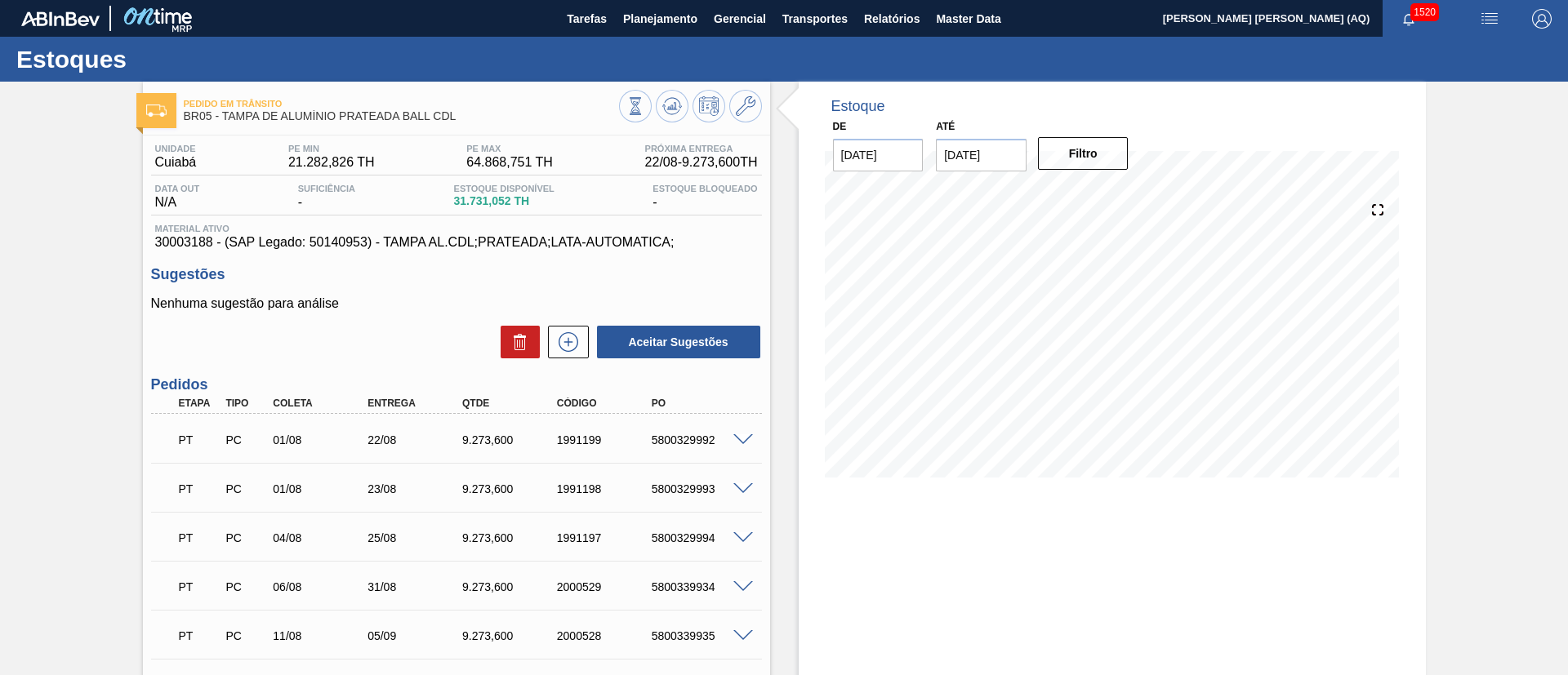
click at [1004, 148] on input "30/11/2025" at bounding box center [982, 154] width 91 height 33
click at [951, 192] on button "Previous Month" at bounding box center [951, 195] width 12 height 12
click at [1010, 345] on div "30" at bounding box center [1008, 352] width 22 height 22
type input "30/09/2025"
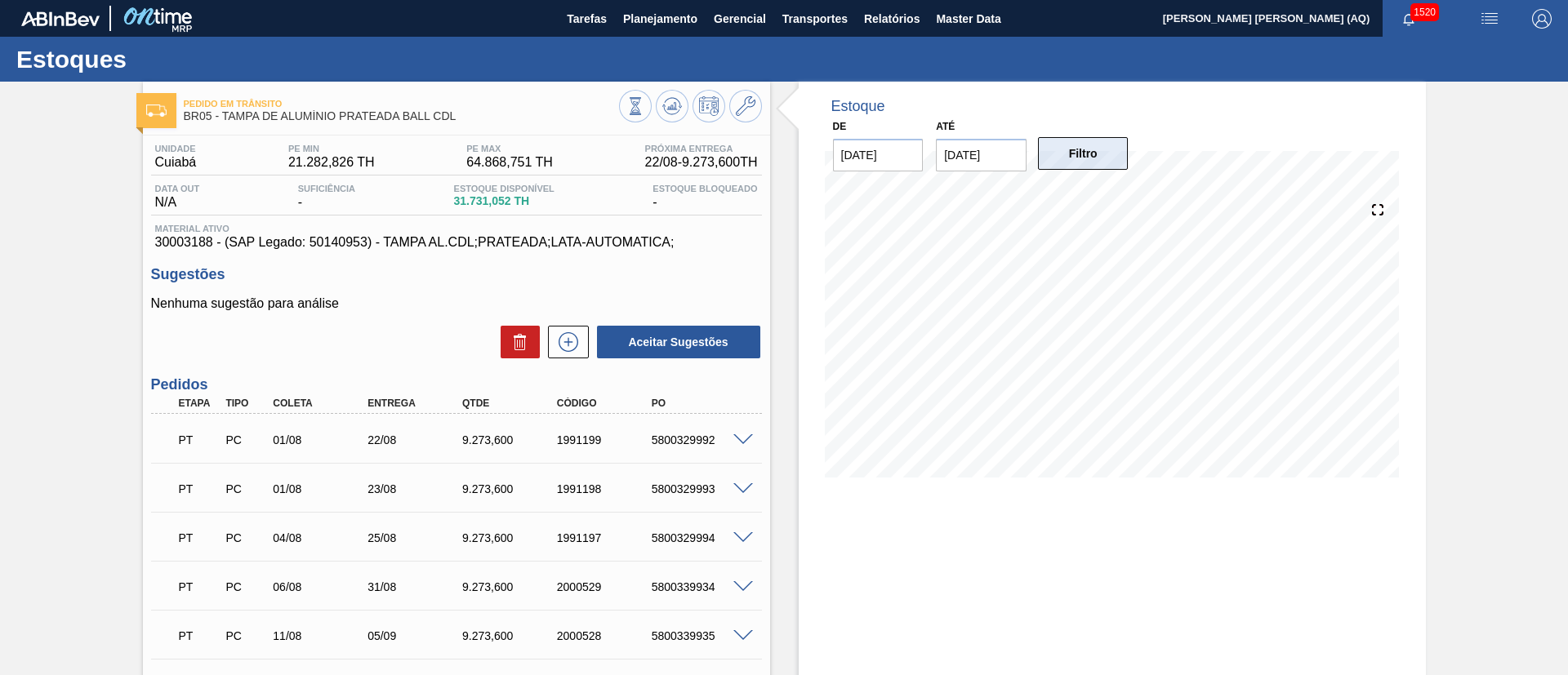
click at [1109, 165] on button "Filtro" at bounding box center [1084, 153] width 91 height 33
click at [1506, 261] on div "Pedido em Trânsito BR05 - [GEOGRAPHIC_DATA] DE ALUMÍNIO PRATEADA BALL CDL Unida…" at bounding box center [784, 682] width 1568 height 1201
drag, startPoint x: 1458, startPoint y: 232, endPoint x: 1427, endPoint y: 217, distance: 34.4
click at [1457, 232] on div "Pedido em Trânsito BR05 - TAMPA DE ALUMÍNIO PRATEADA BALL CDL Unidade Cuiabá PE…" at bounding box center [784, 682] width 1568 height 1201
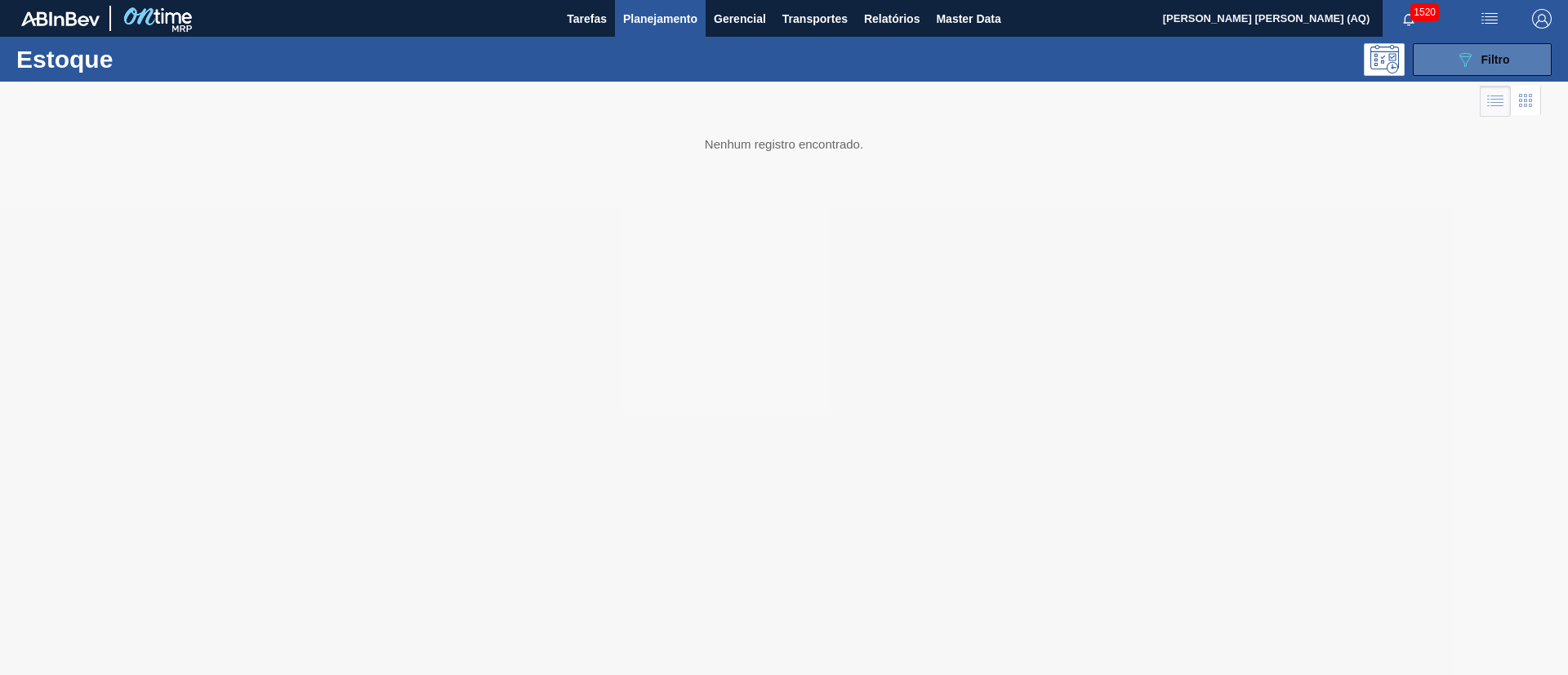
click at [1451, 57] on button "089F7B8B-B2A5-4AFE-B5C0-19BA573D28AC Filtro" at bounding box center [1482, 59] width 138 height 33
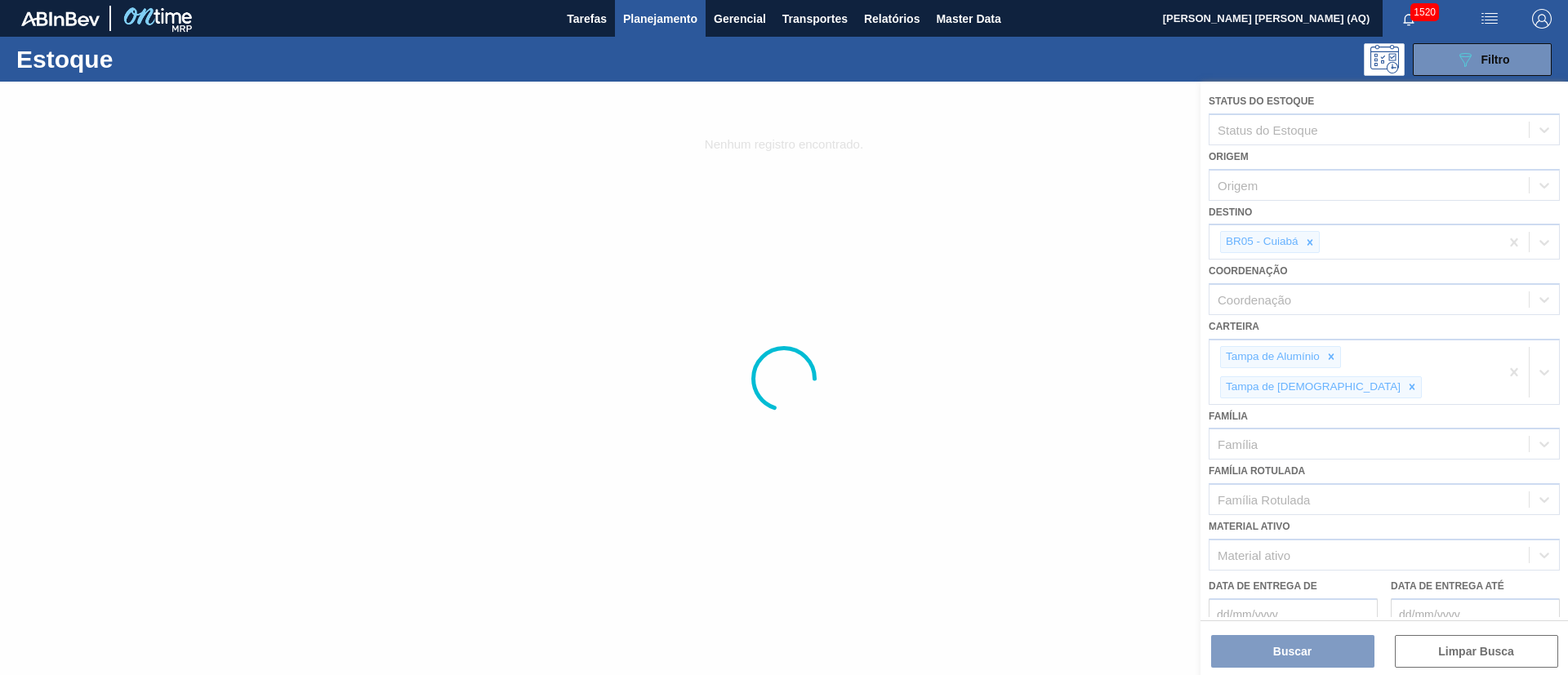
click at [1306, 251] on div at bounding box center [784, 379] width 1568 height 594
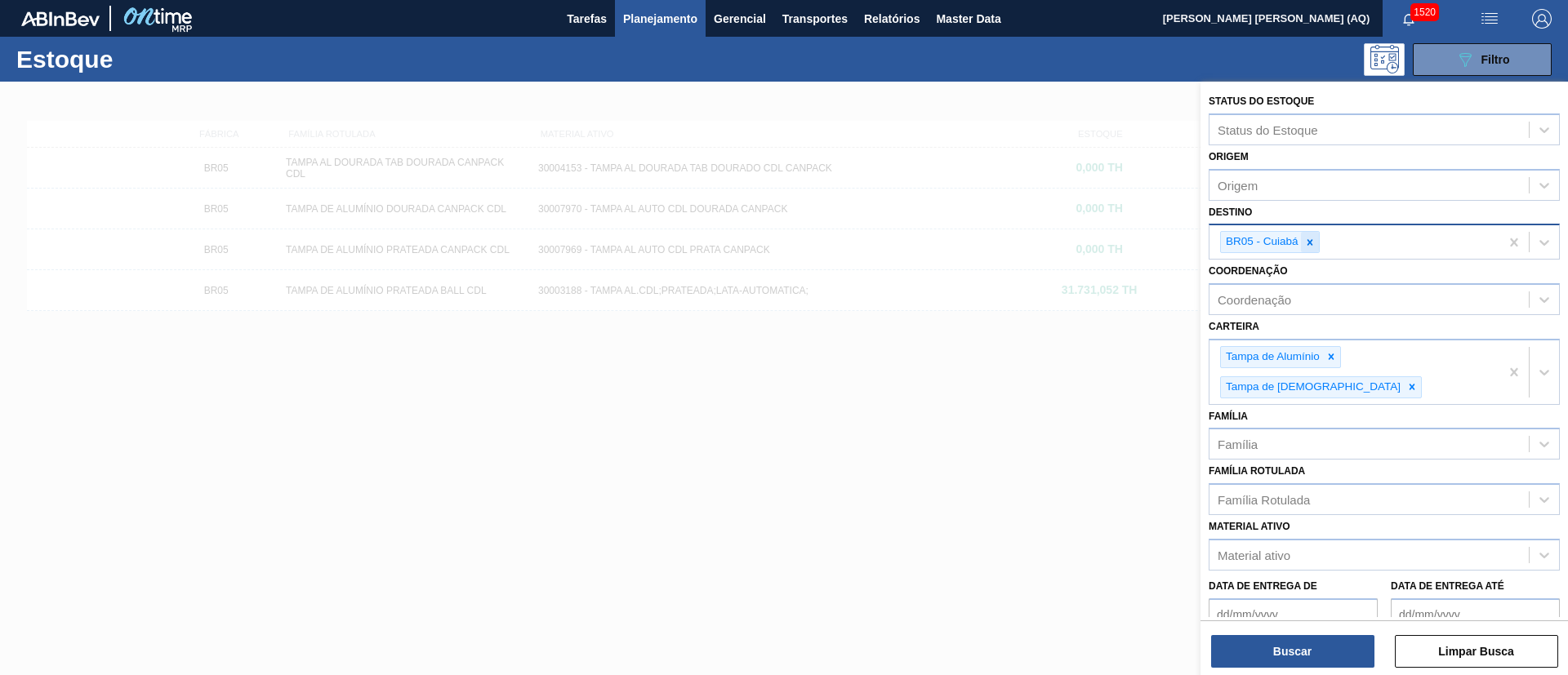
click at [1310, 244] on icon at bounding box center [1311, 243] width 12 height 12
click at [1299, 489] on div "Família Rotulada" at bounding box center [1263, 496] width 92 height 14
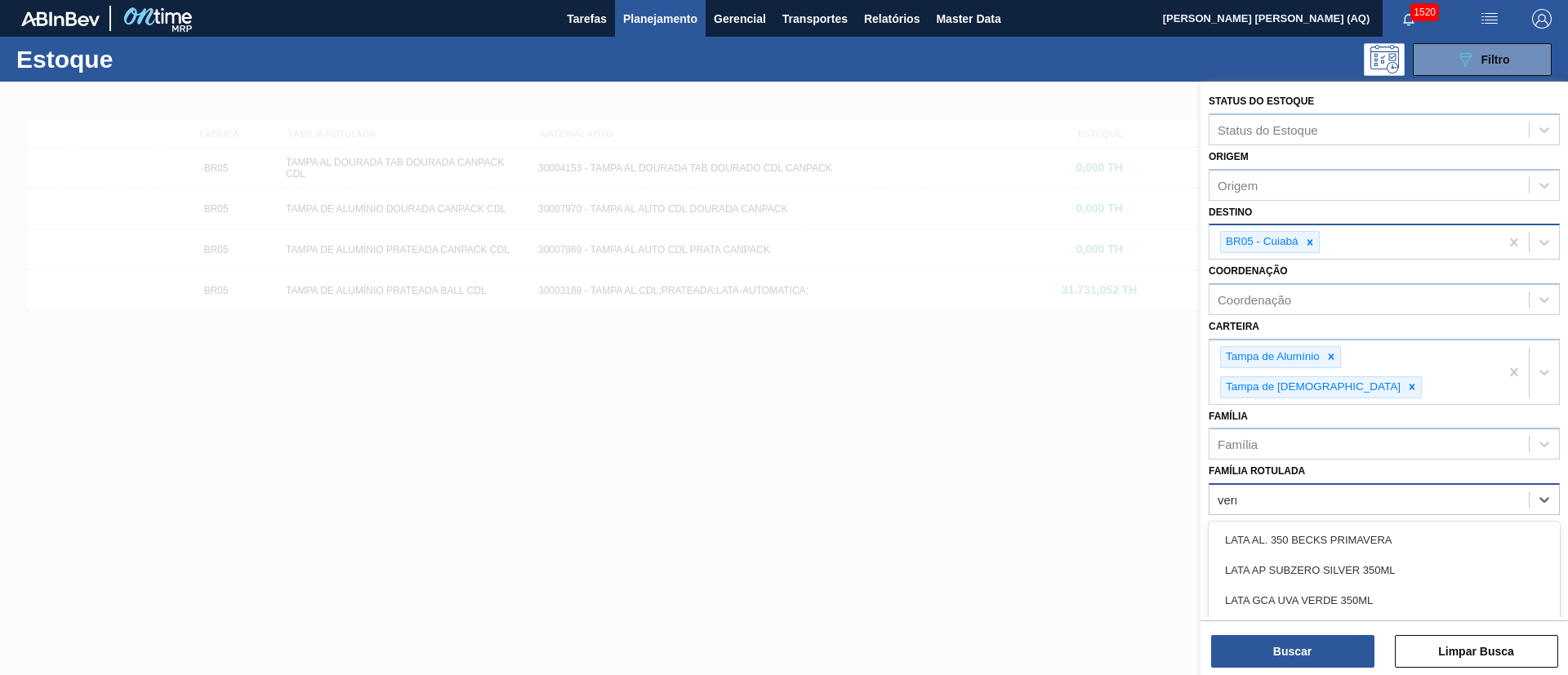
type Rotulada "verme"
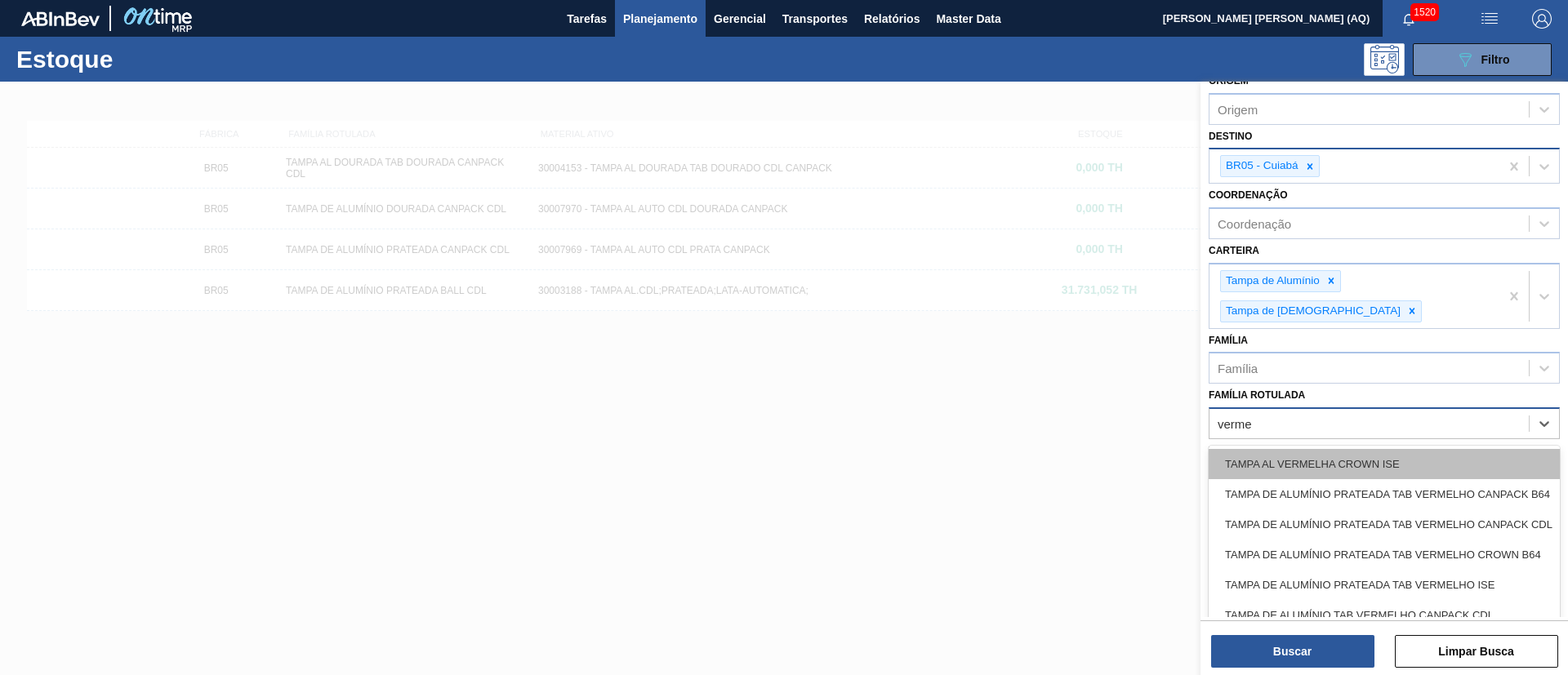
scroll to position [113, 0]
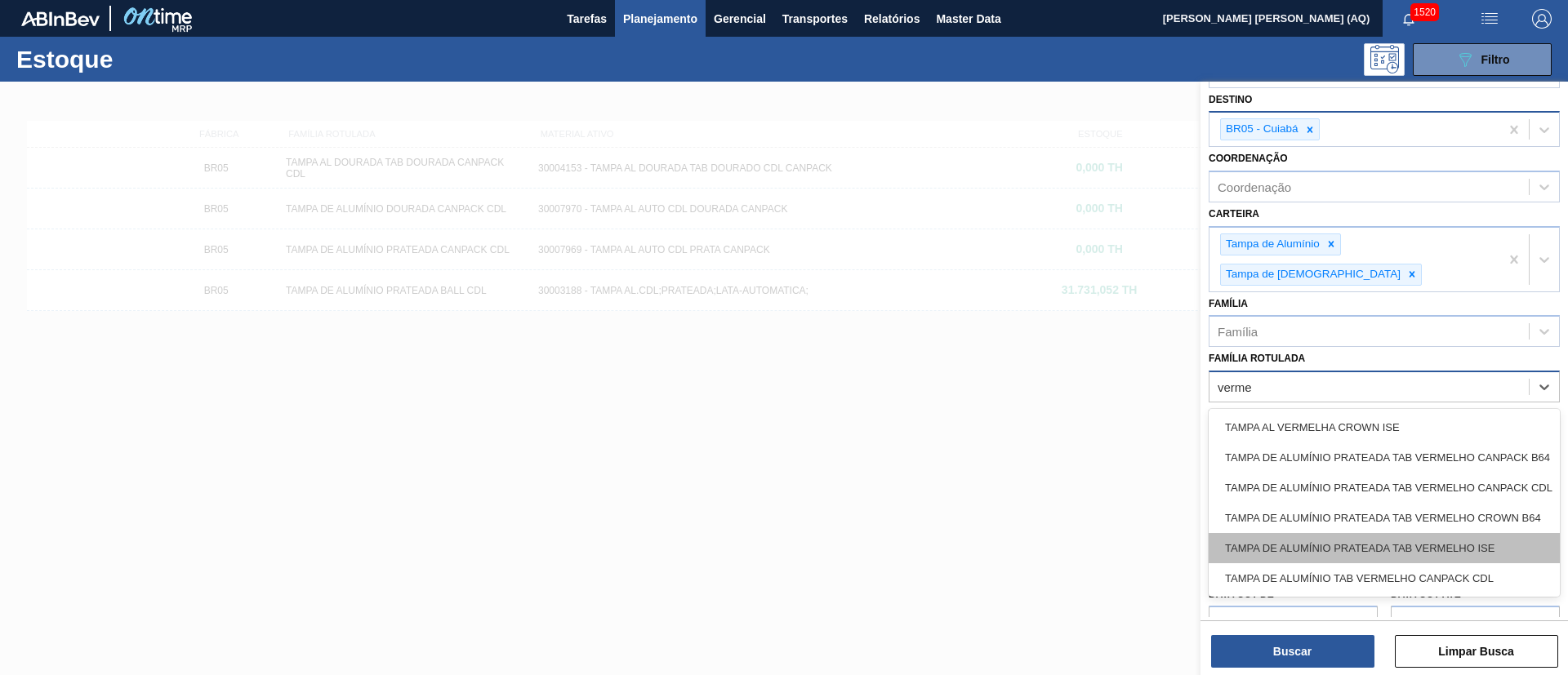
click at [1414, 534] on div "TAMPA DE ALUMÍNIO PRATEADA TAB VERMELHO ISE" at bounding box center [1384, 548] width 351 height 31
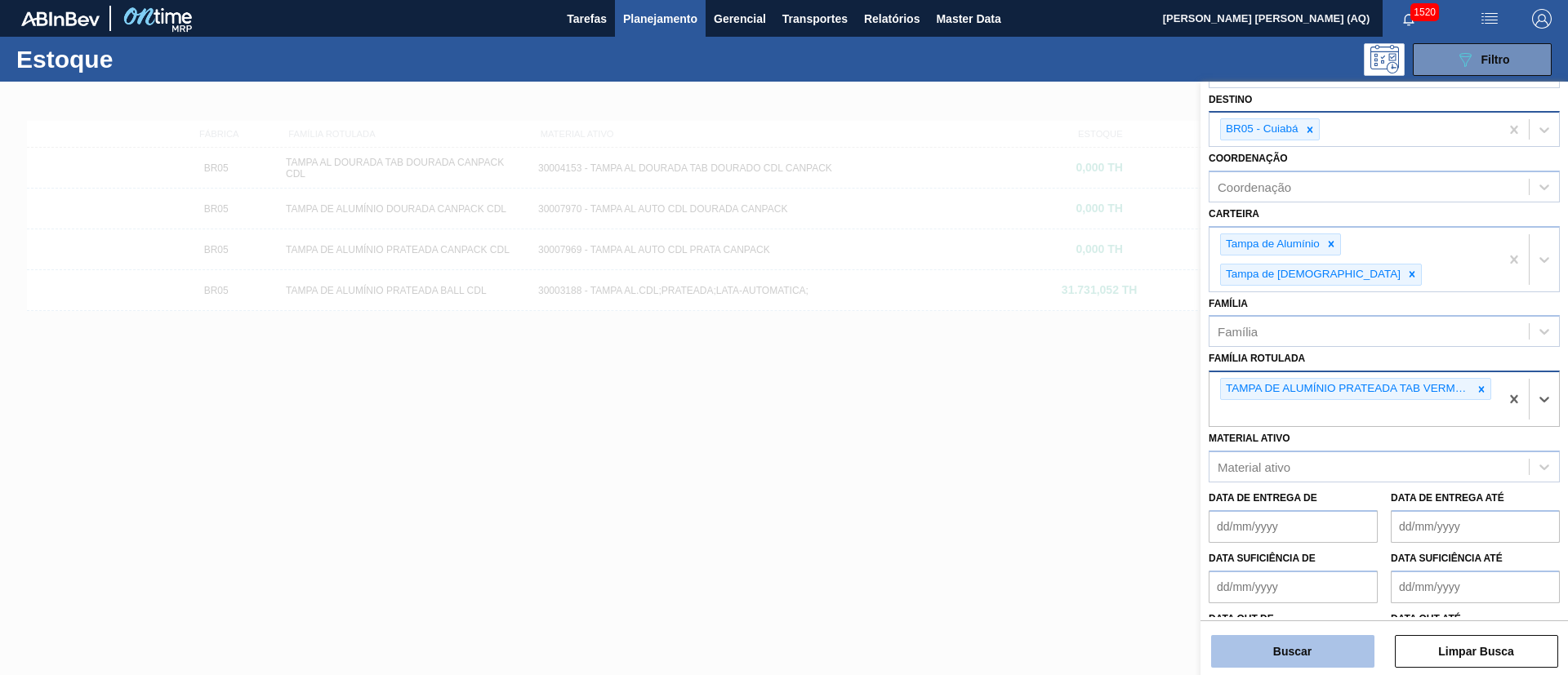
click at [1352, 650] on button "Buscar" at bounding box center [1292, 651] width 163 height 33
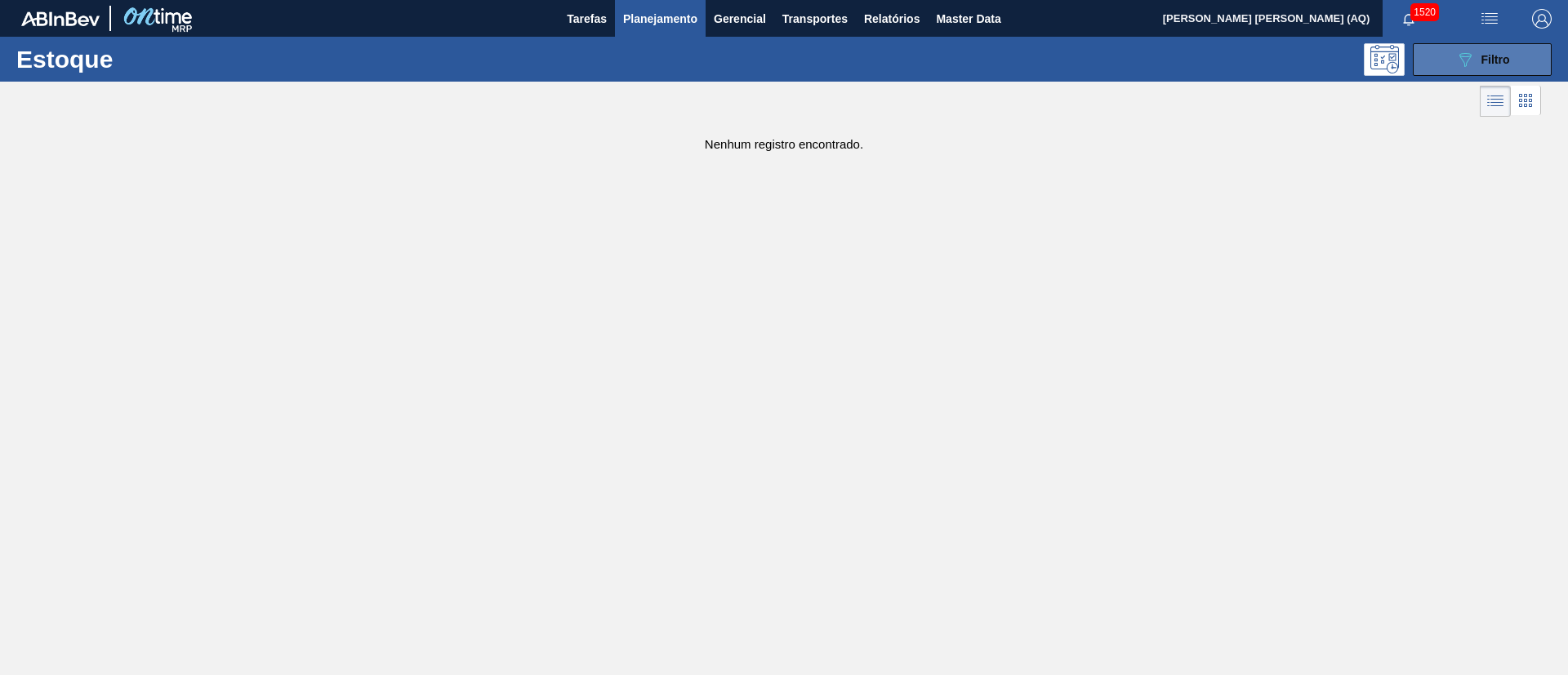
click at [1474, 73] on button "089F7B8B-B2A5-4AFE-B5C0-19BA573D28AC Filtro" at bounding box center [1482, 59] width 138 height 33
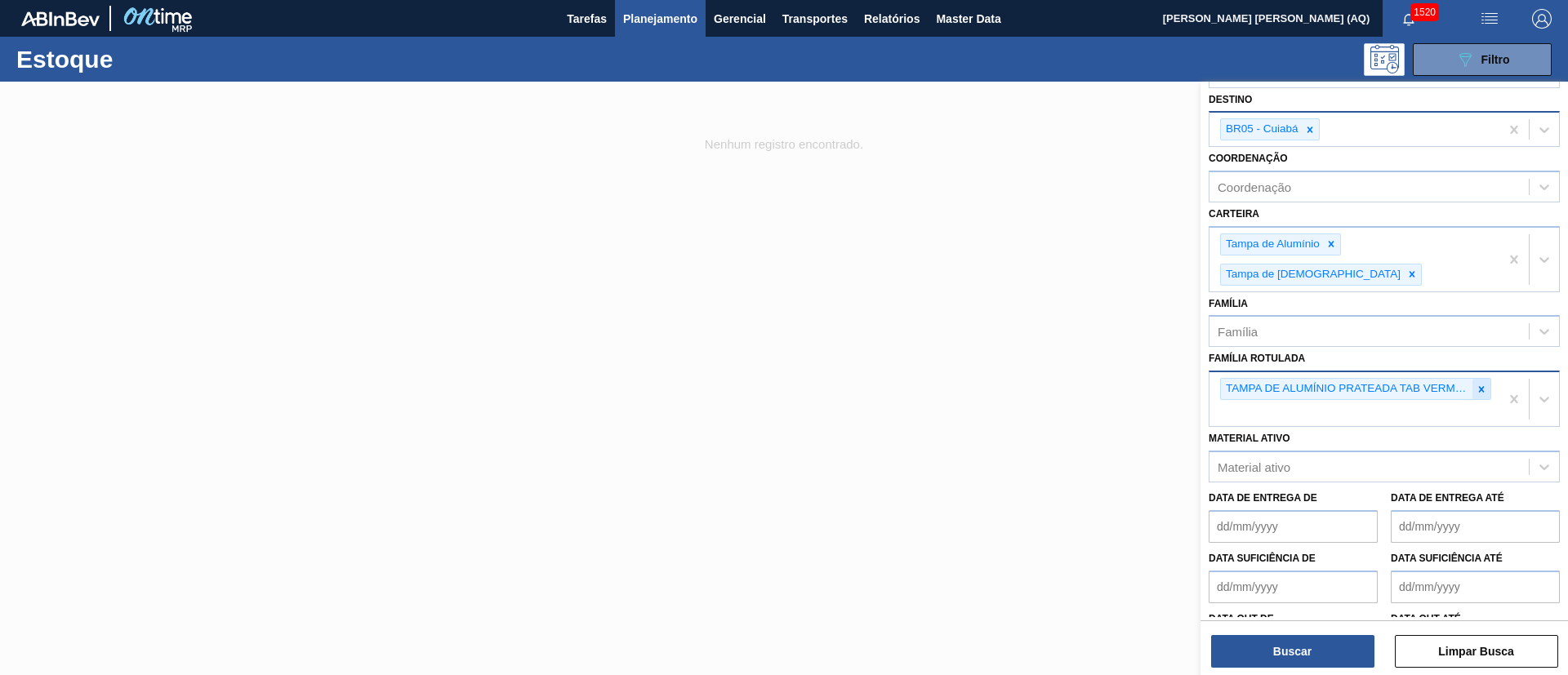
click at [1481, 386] on icon at bounding box center [1482, 389] width 6 height 6
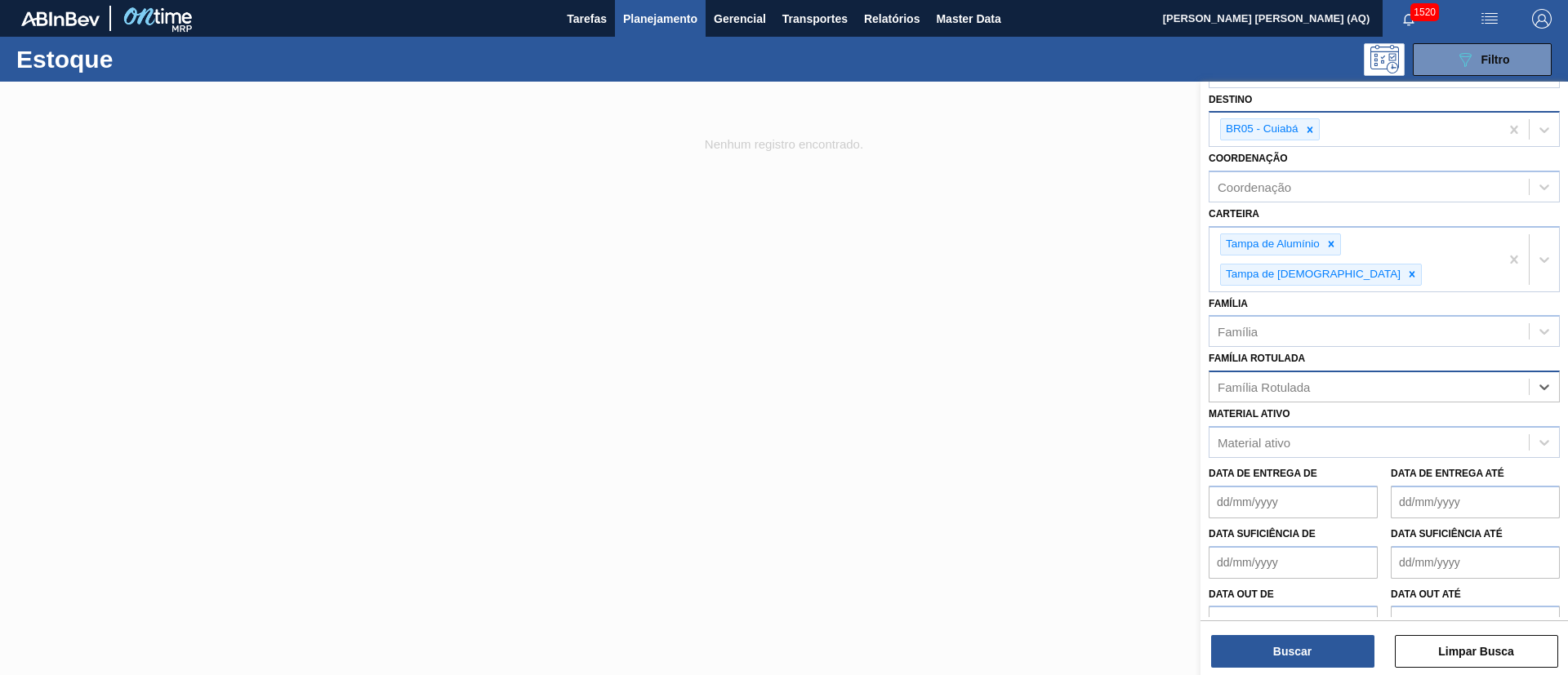
drag, startPoint x: 1023, startPoint y: 306, endPoint x: 998, endPoint y: 291, distance: 29.2
click at [1022, 306] on div at bounding box center [784, 419] width 1568 height 675
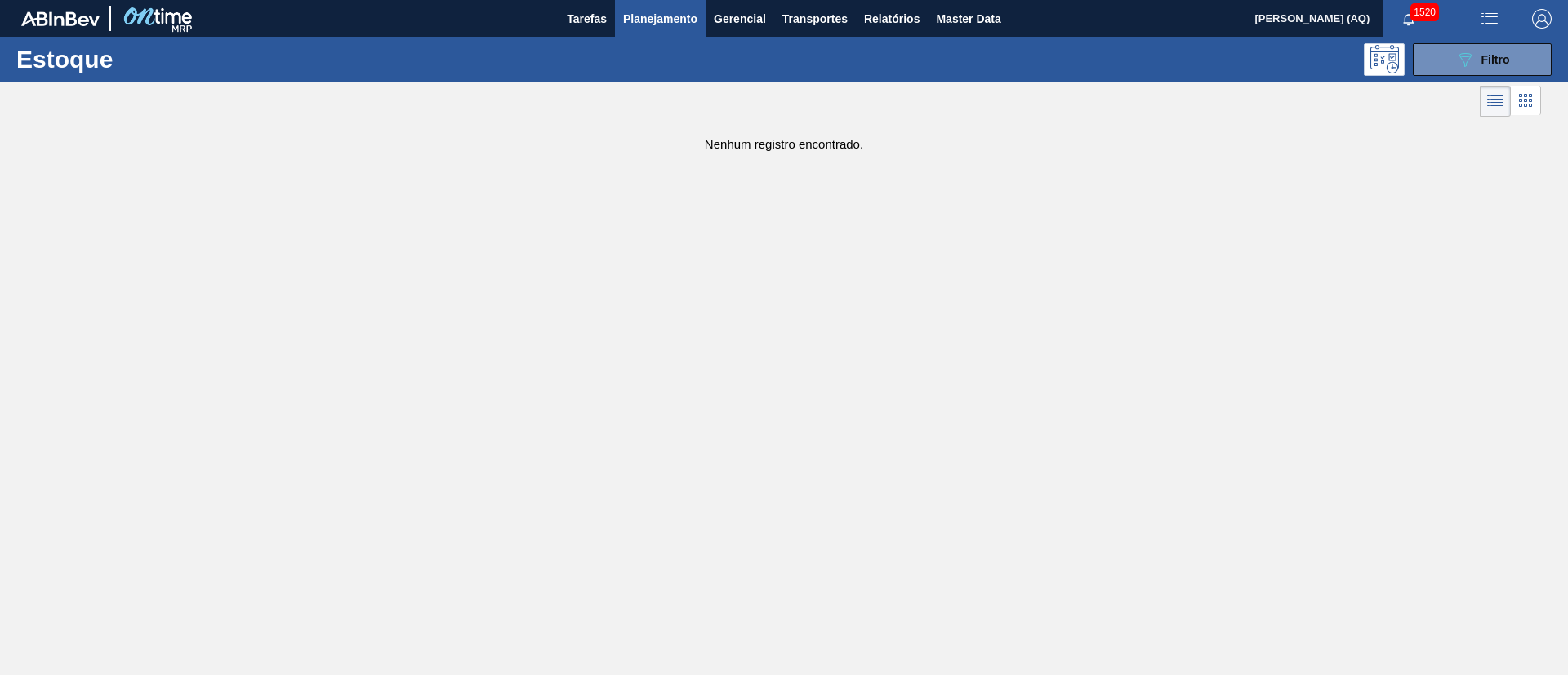
click at [898, 94] on div at bounding box center [770, 102] width 1541 height 40
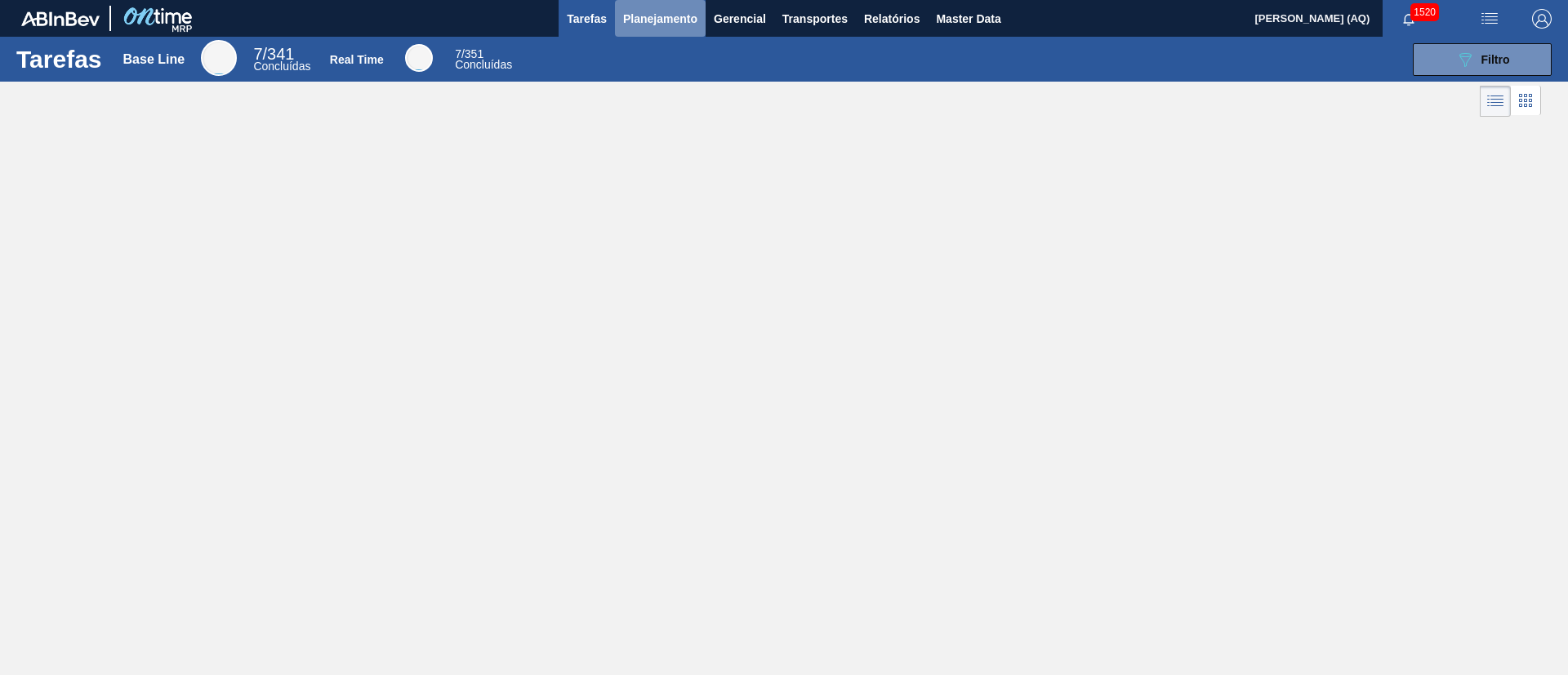
click at [626, 15] on span "Planejamento" at bounding box center [659, 19] width 74 height 20
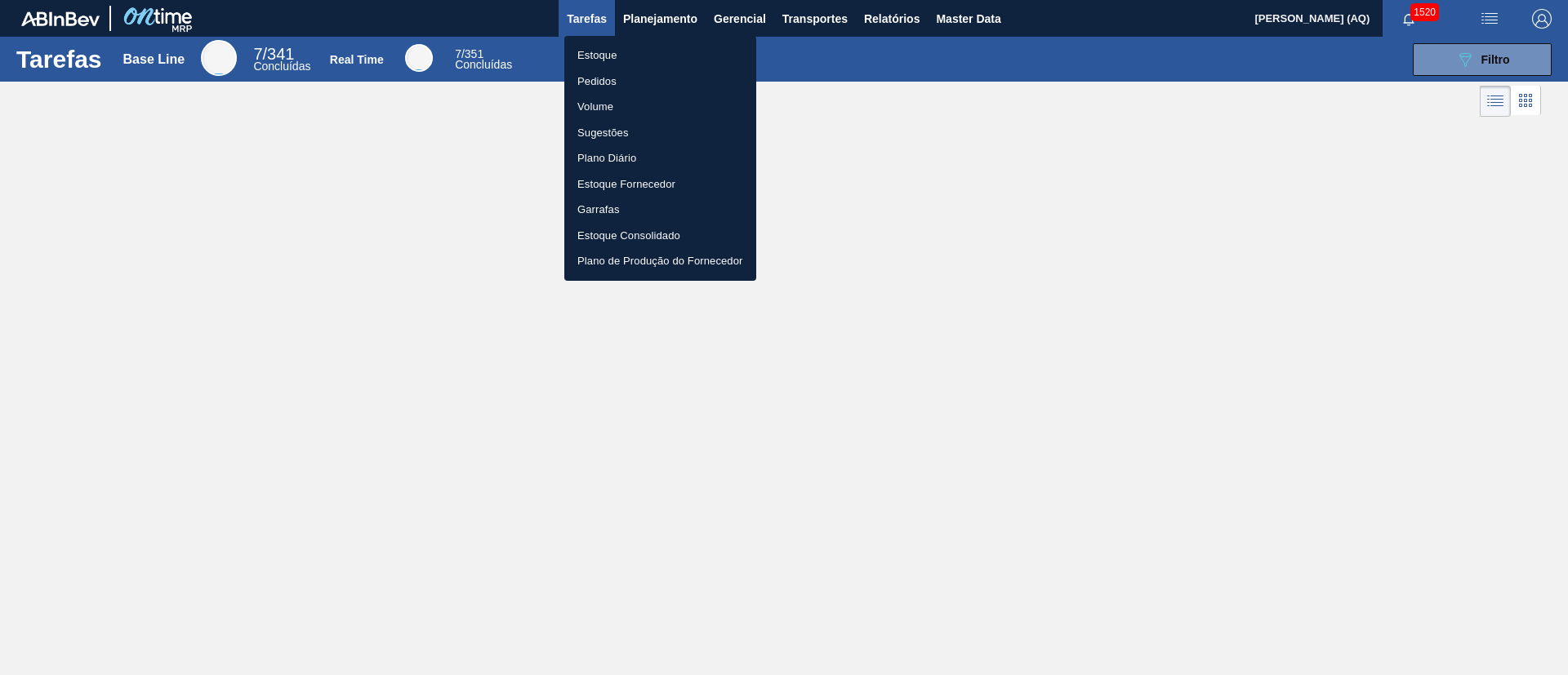
click at [615, 44] on li "Estoque" at bounding box center [660, 55] width 192 height 26
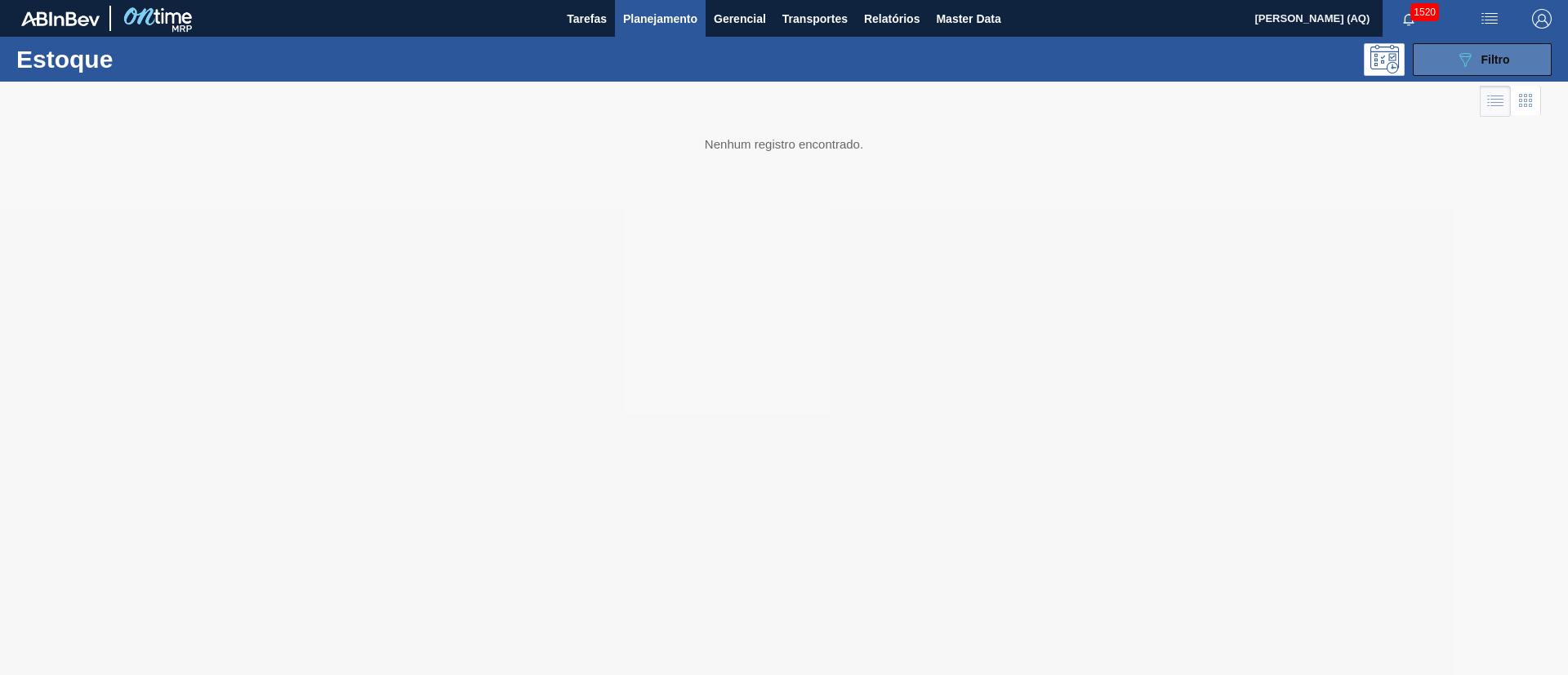
click at [1452, 73] on button "089F7B8B-B2A5-4AFE-B5C0-19BA573D28AC Filtro" at bounding box center [1482, 59] width 138 height 33
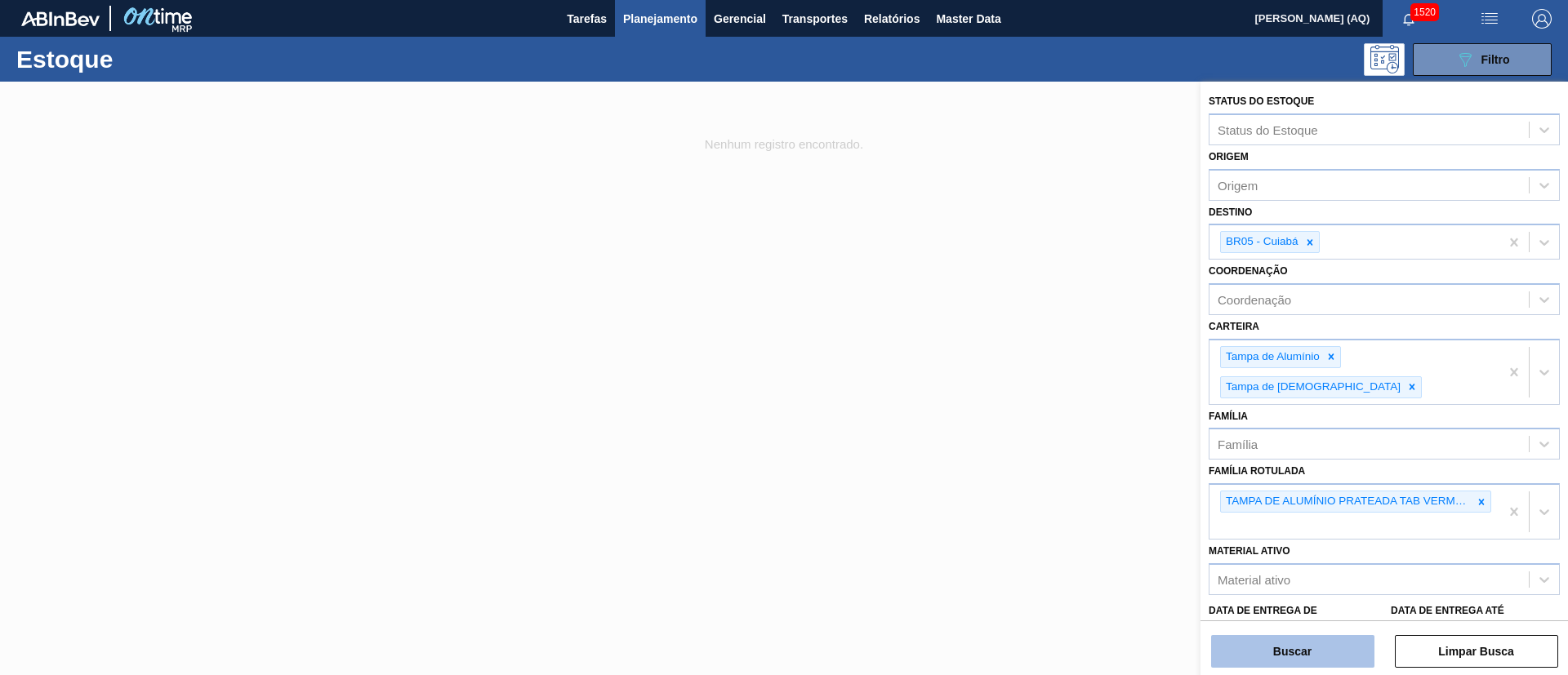
click at [1324, 646] on button "Buscar" at bounding box center [1292, 651] width 163 height 33
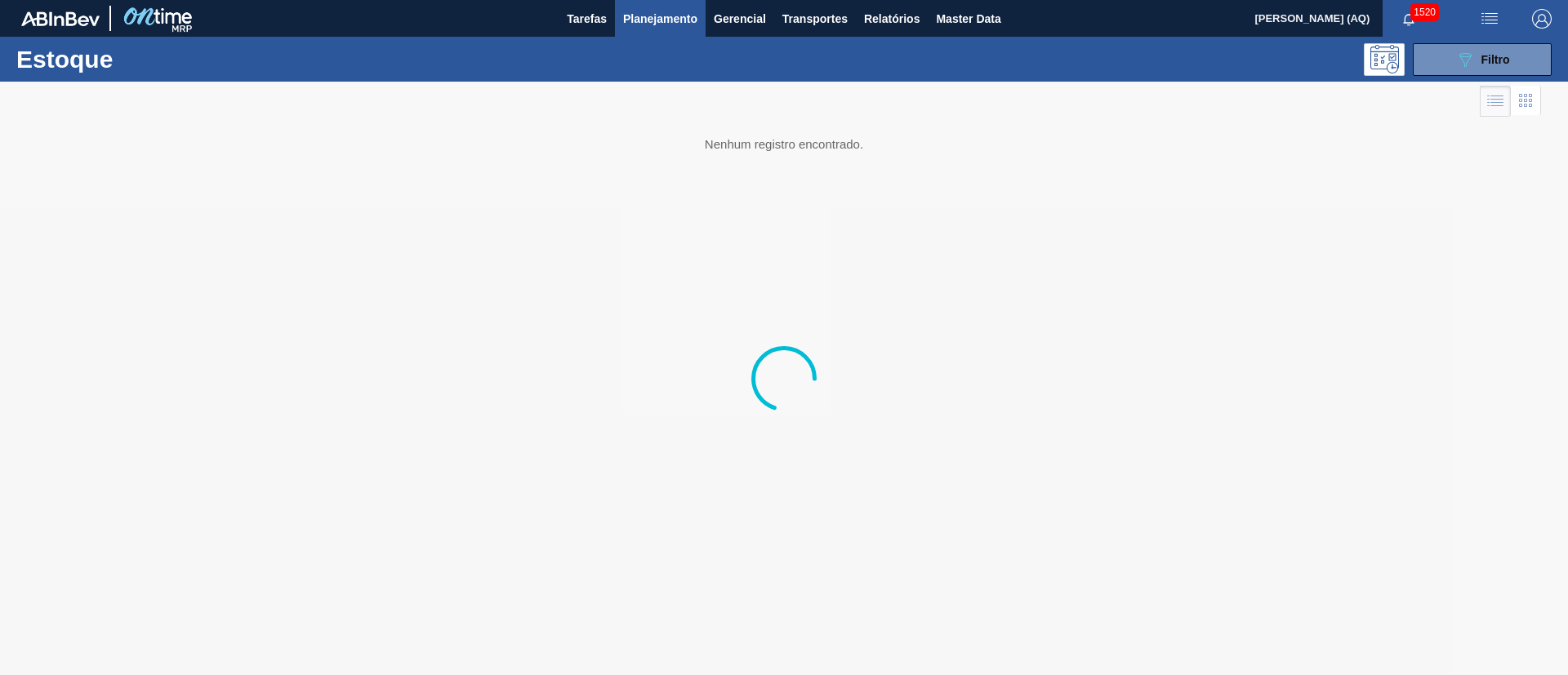
click at [1438, 261] on main "Tarefas Planejamento Gerencial Transportes Relatórios Master Data [PERSON_NAME]…" at bounding box center [784, 337] width 1568 height 675
click at [687, 31] on button "Planejamento" at bounding box center [660, 18] width 91 height 37
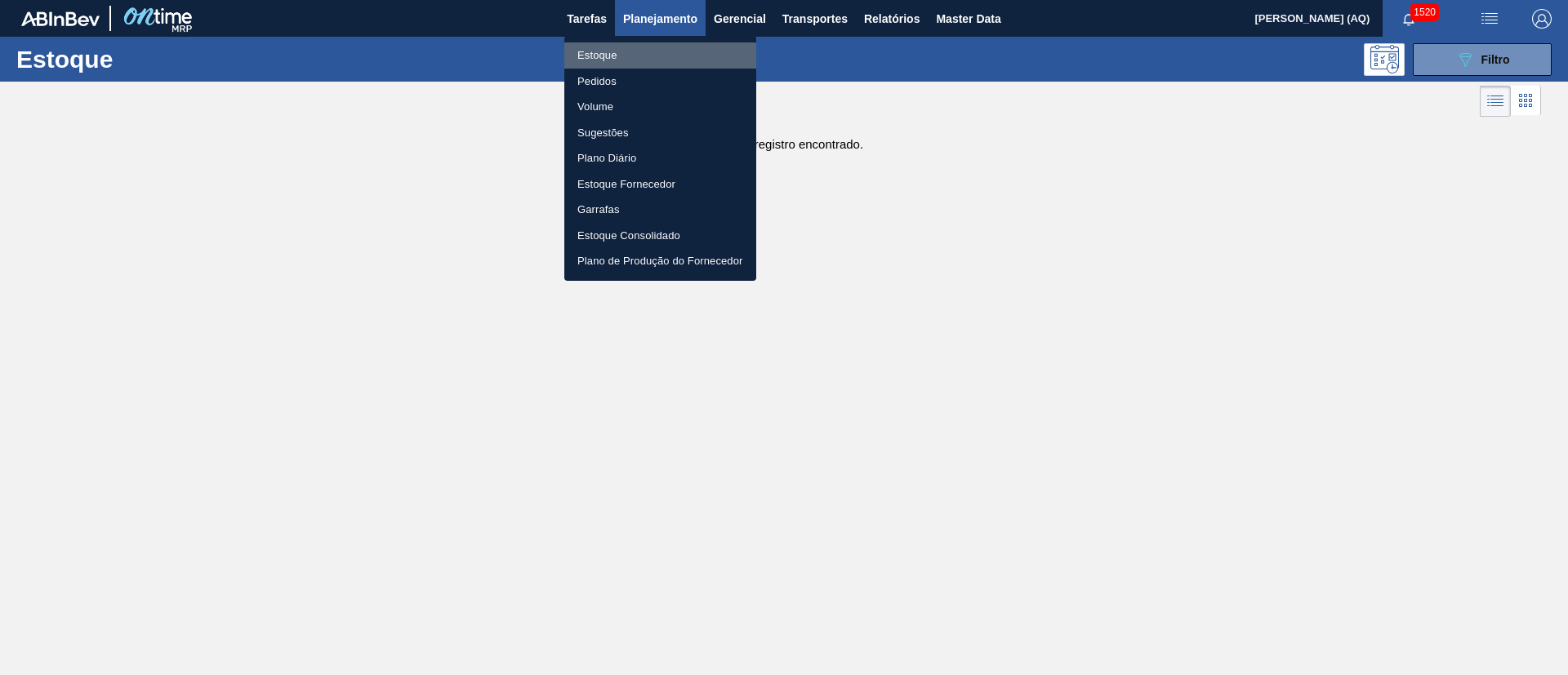
click at [602, 54] on li "Estoque" at bounding box center [660, 55] width 192 height 26
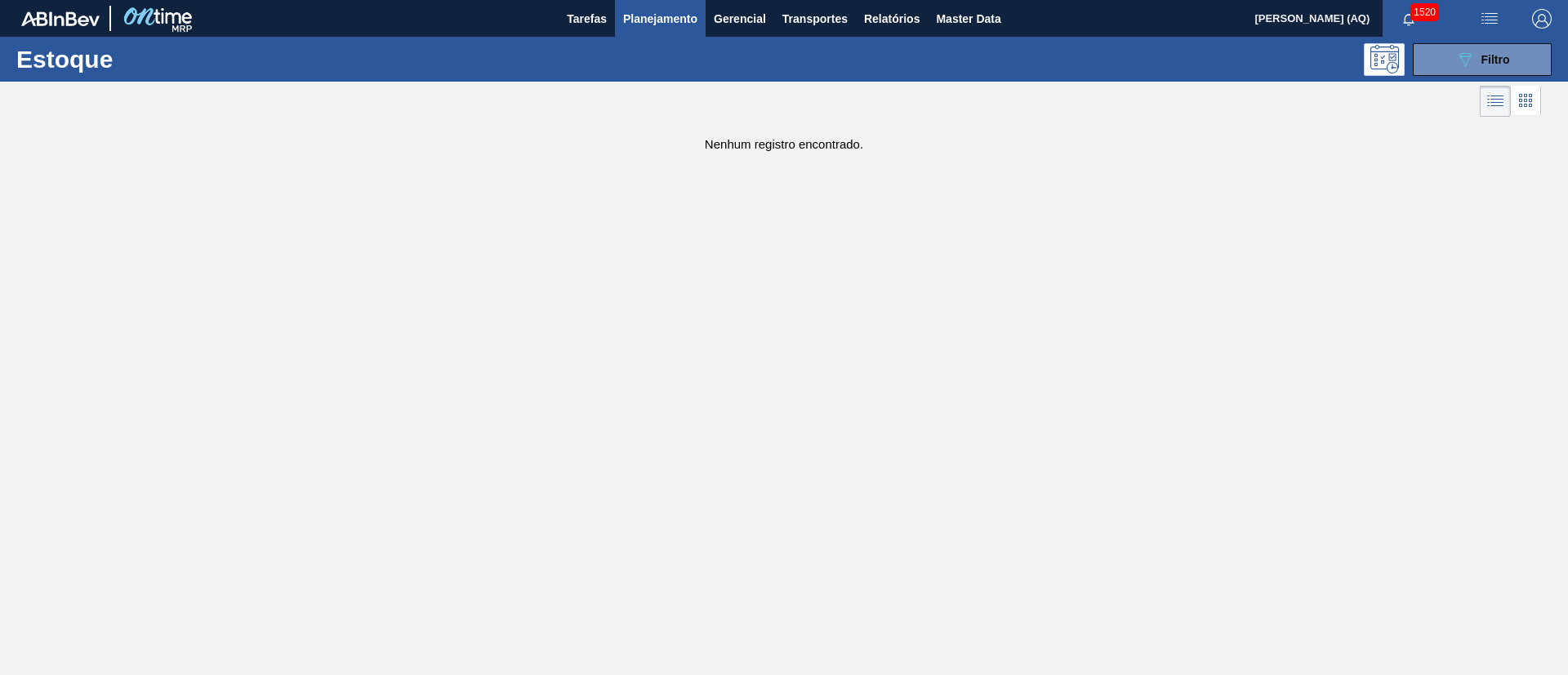
click at [1500, 102] on icon at bounding box center [1497, 102] width 13 height 1
click at [1494, 57] on span "Filtro" at bounding box center [1496, 59] width 29 height 13
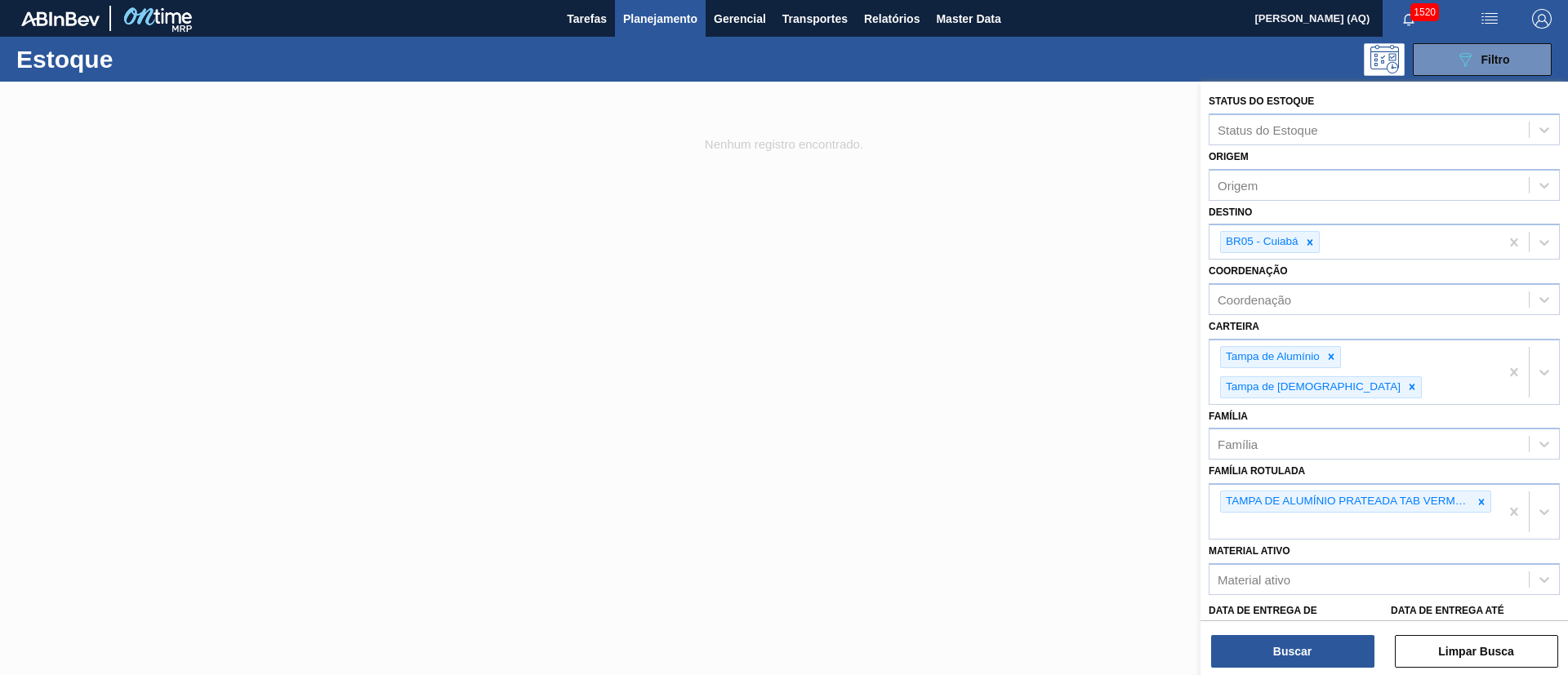
drag, startPoint x: 1021, startPoint y: 265, endPoint x: 324, endPoint y: 93, distance: 717.9
click at [1020, 265] on div at bounding box center [784, 419] width 1568 height 675
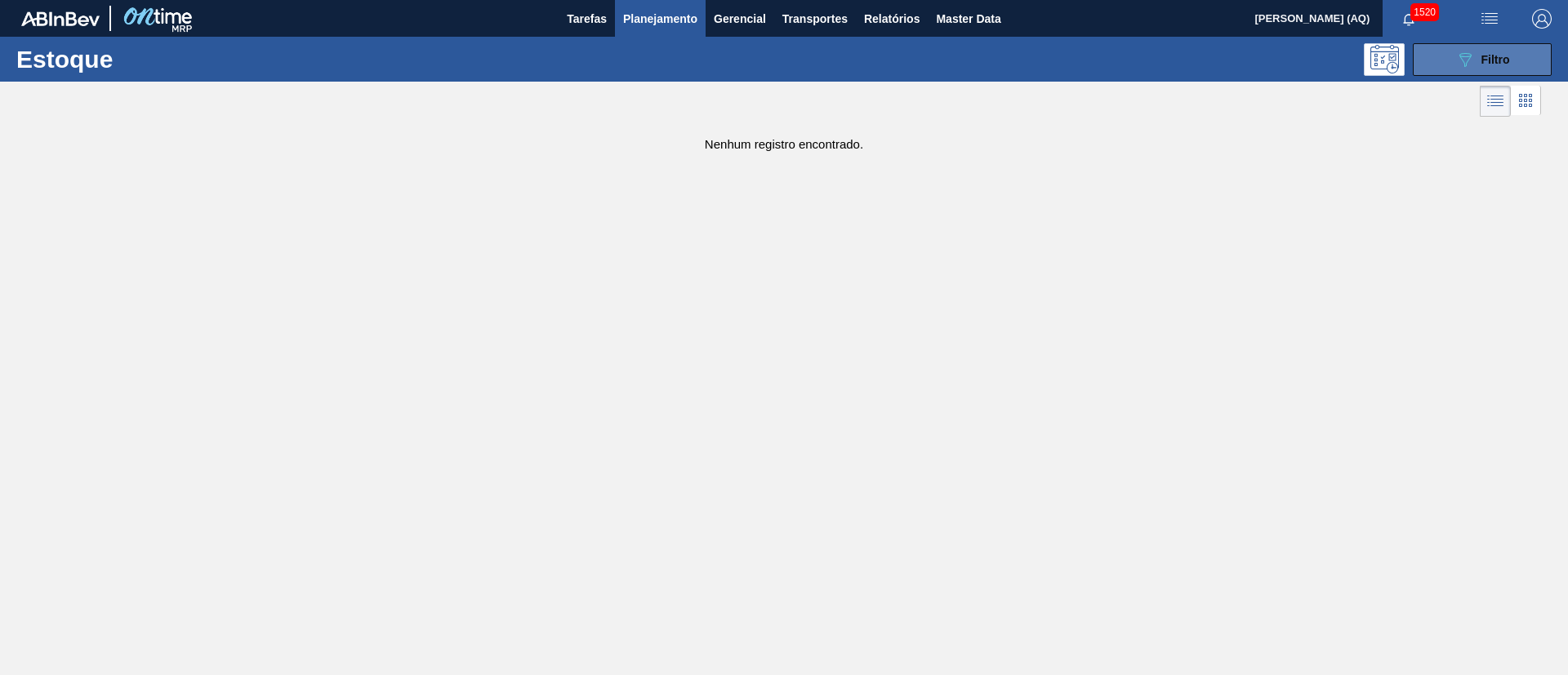
click at [1453, 47] on button "089F7B8B-B2A5-4AFE-B5C0-19BA573D28AC Filtro" at bounding box center [1482, 59] width 138 height 33
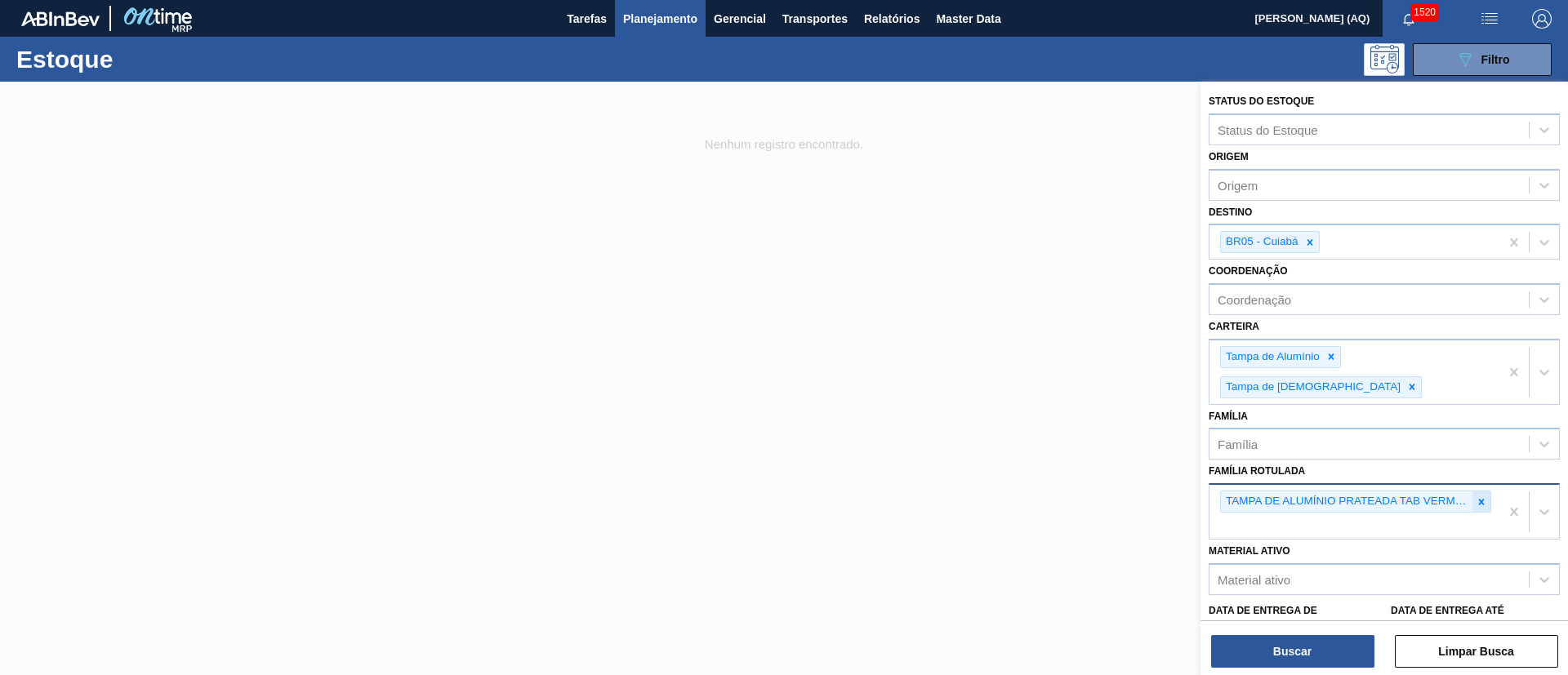
click at [1480, 496] on icon at bounding box center [1482, 502] width 12 height 12
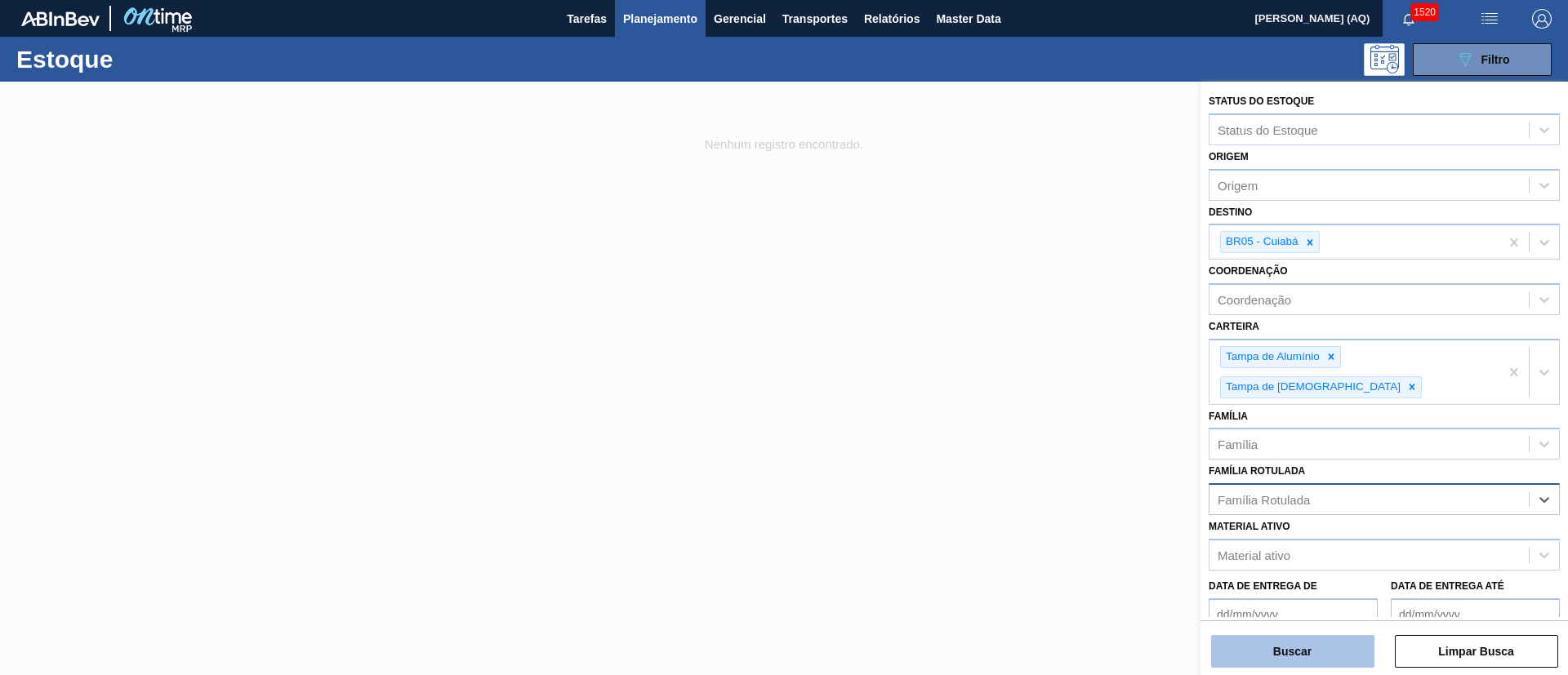
click at [1335, 643] on button "Buscar" at bounding box center [1292, 651] width 163 height 33
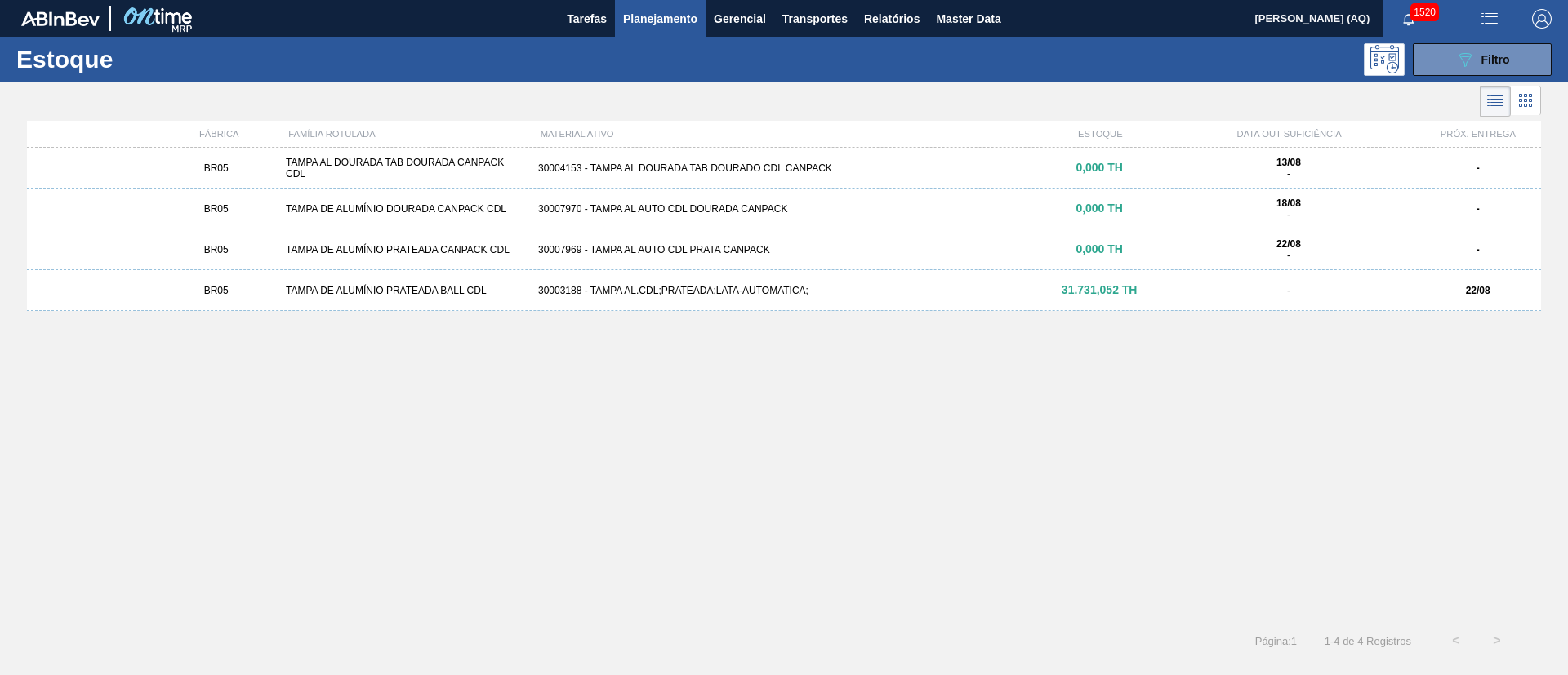
click at [1105, 293] on span "31.731,052 TH" at bounding box center [1099, 290] width 76 height 13
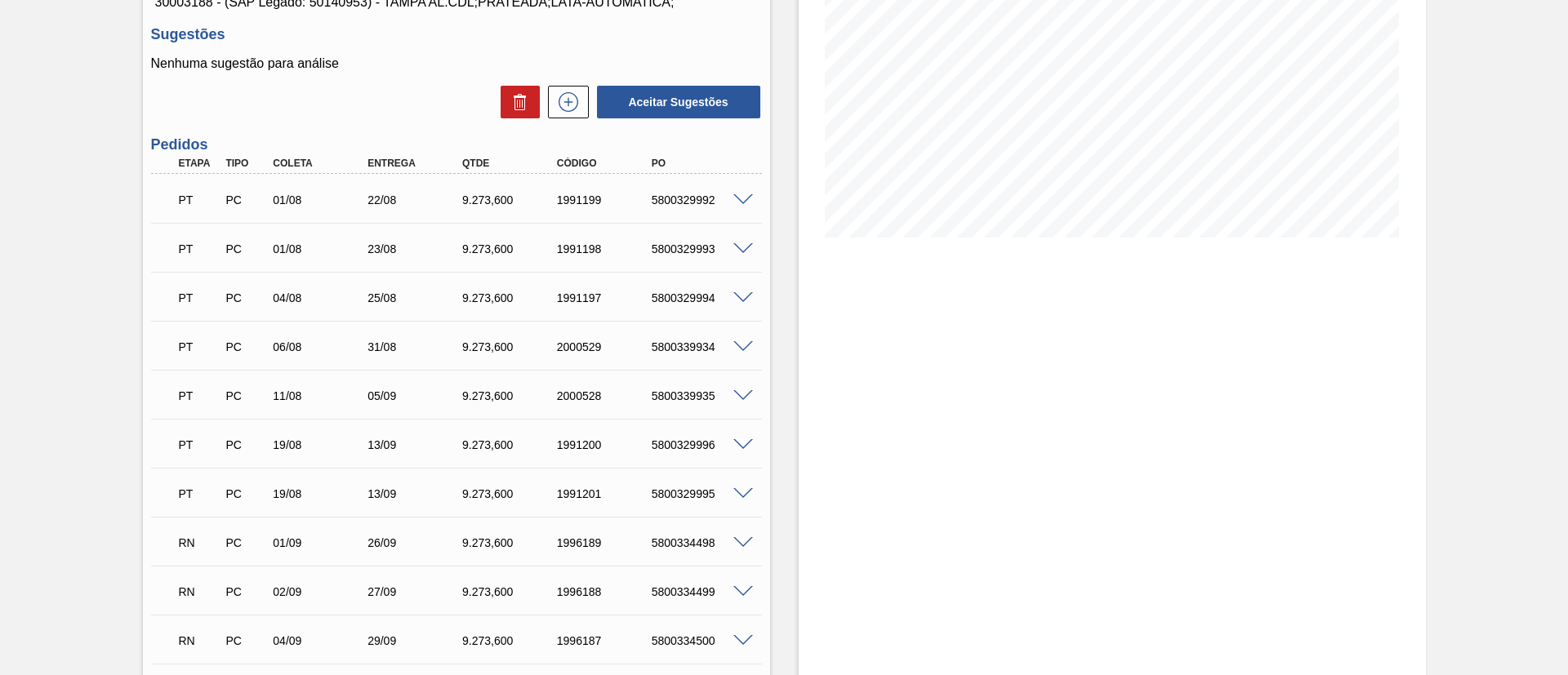
scroll to position [363, 0]
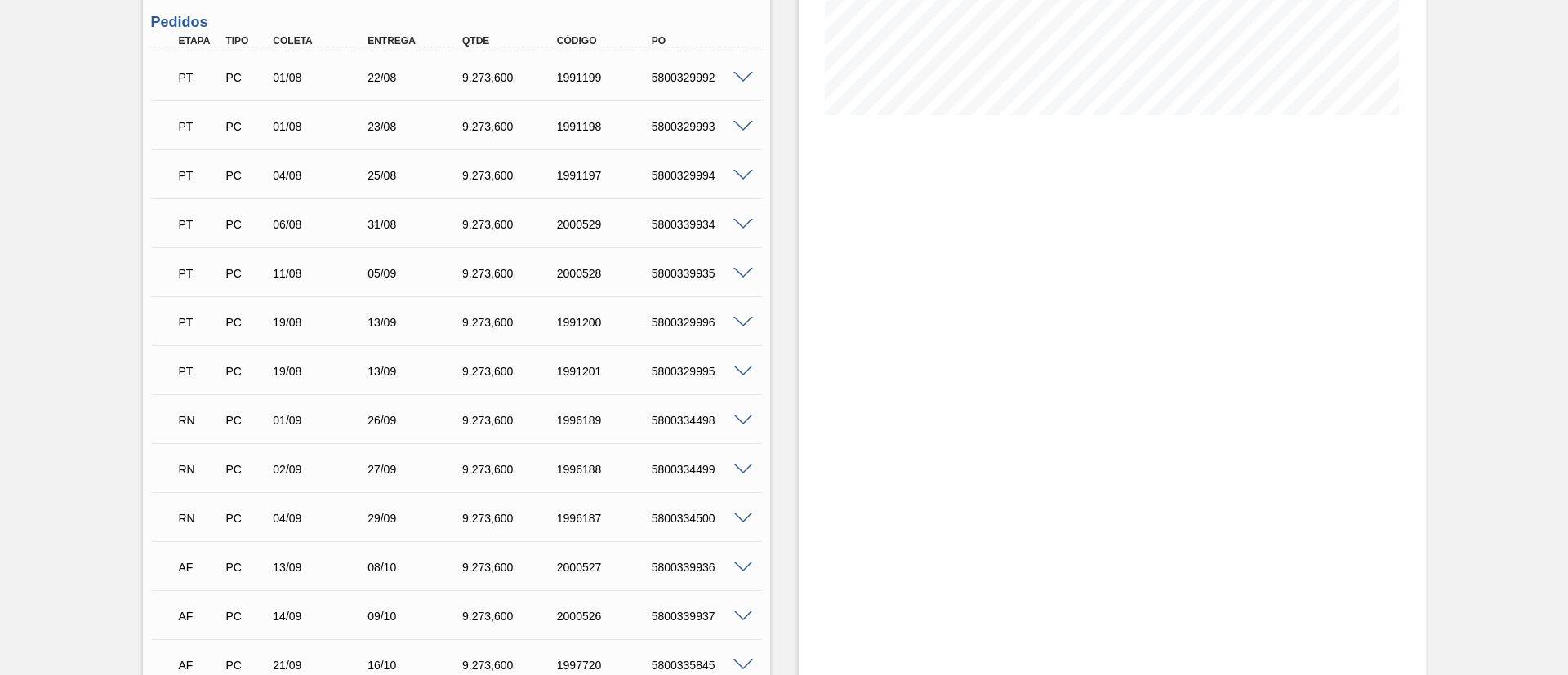
click at [735, 416] on span at bounding box center [743, 421] width 20 height 12
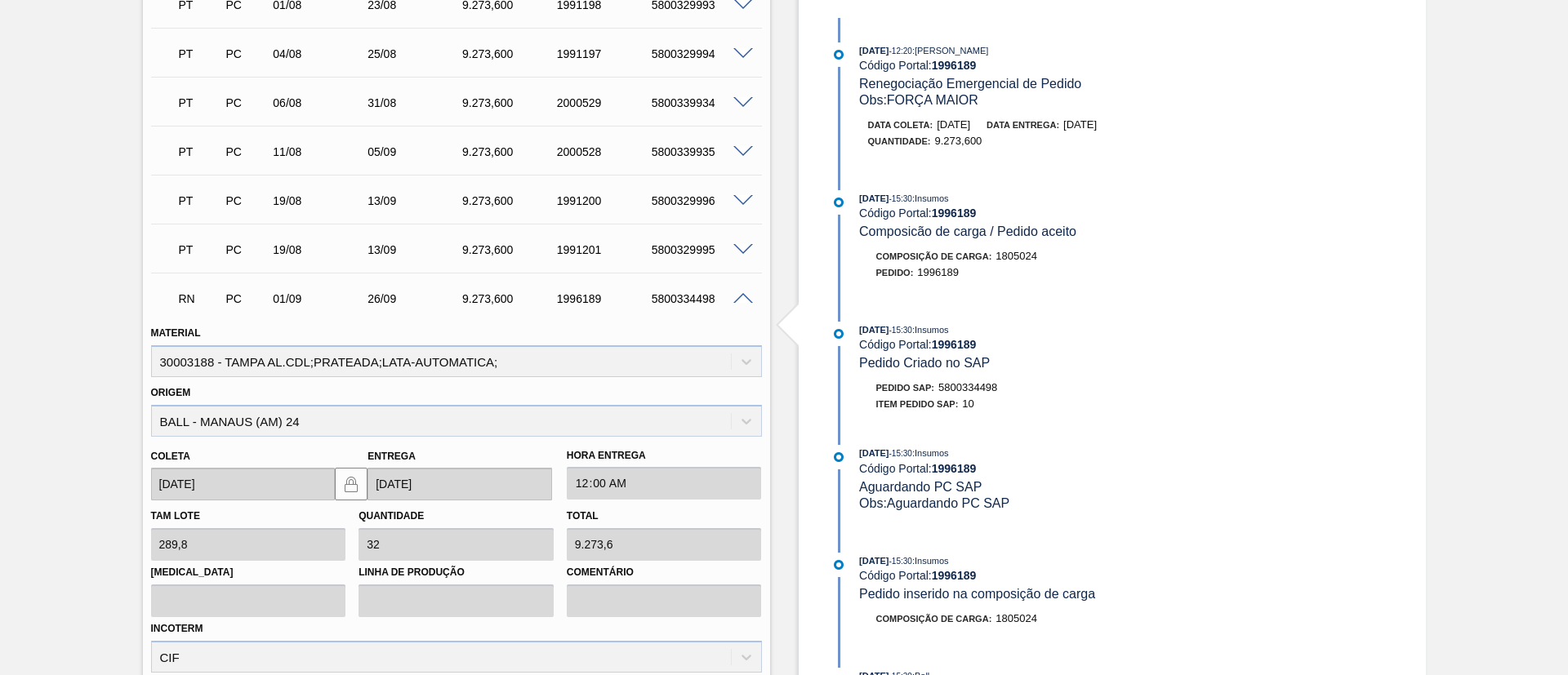
scroll to position [485, 0]
click at [737, 298] on span at bounding box center [743, 298] width 20 height 12
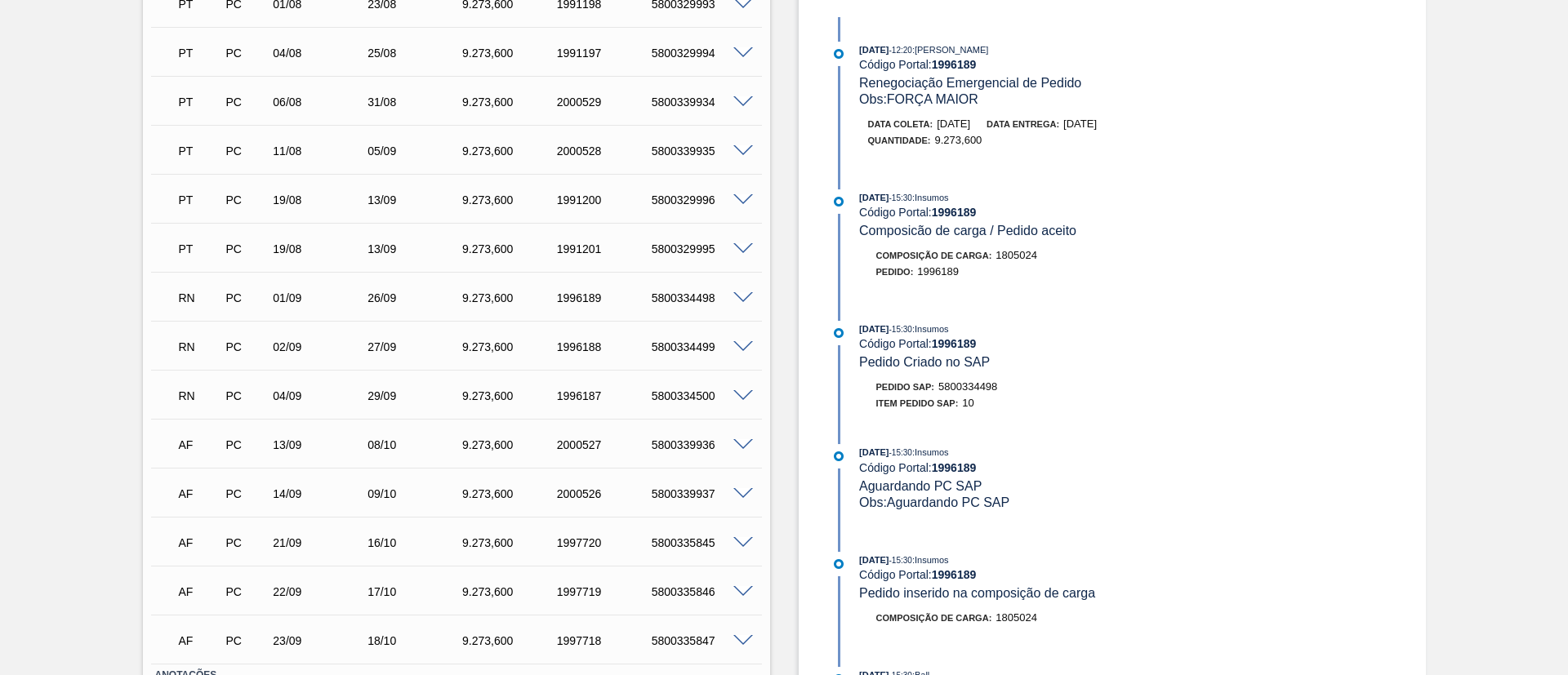
click at [51, 376] on div "Pedido em Trânsito BR05 - [GEOGRAPHIC_DATA] DE ALUMÍNIO PRATEADA BALL CDL Unida…" at bounding box center [784, 197] width 1568 height 1201
